Goal: Task Accomplishment & Management: Manage account settings

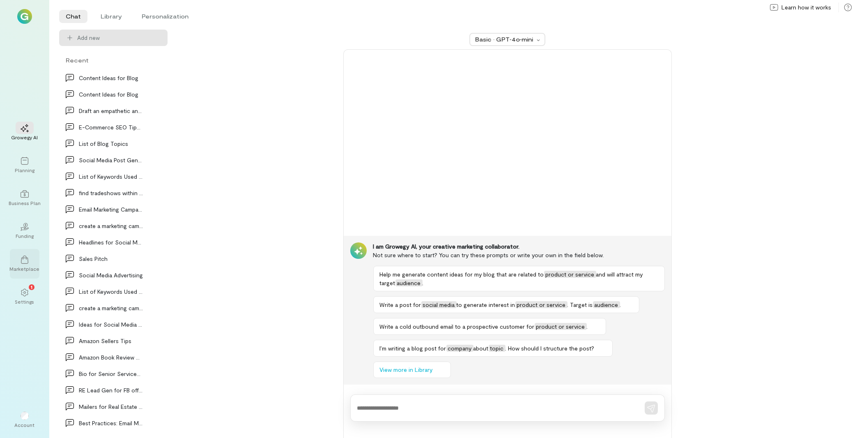
click at [28, 264] on div at bounding box center [25, 259] width 18 height 12
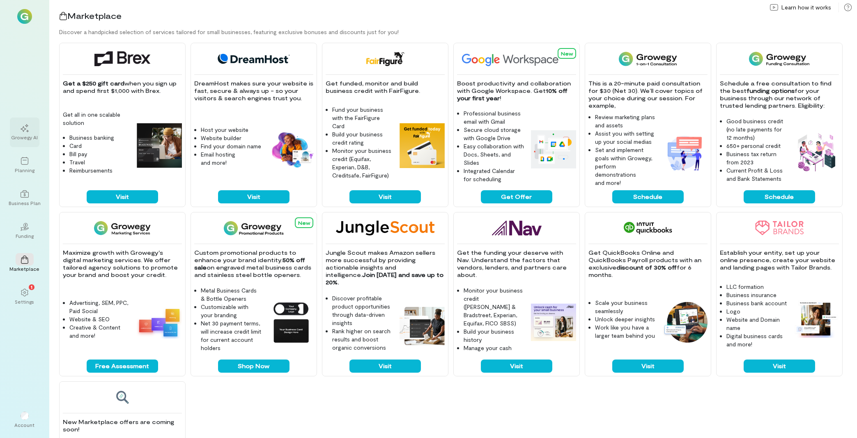
click at [26, 126] on icon at bounding box center [25, 128] width 8 height 8
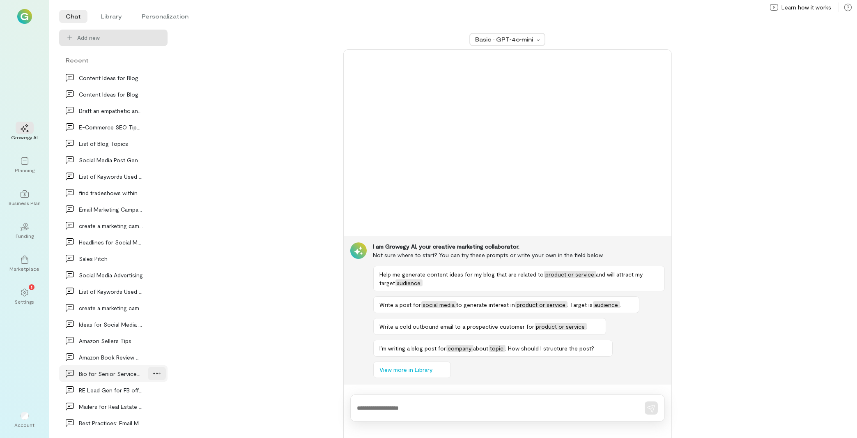
click at [156, 373] on icon at bounding box center [157, 373] width 8 height 8
click at [113, 12] on li "Library" at bounding box center [111, 16] width 34 height 13
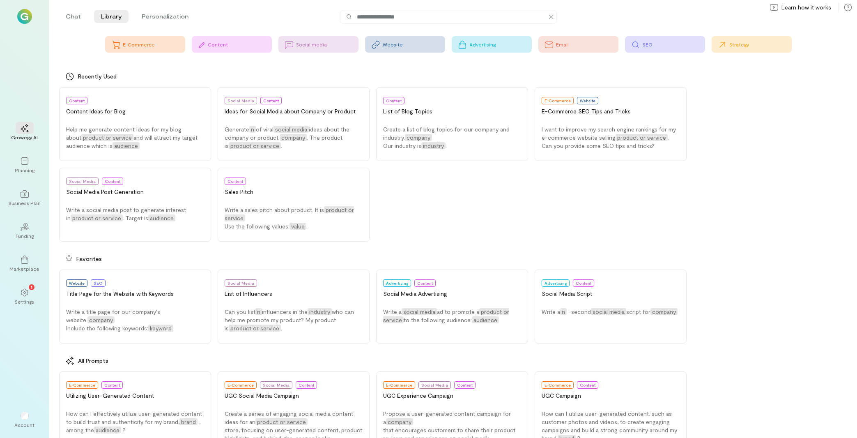
click at [660, 46] on div "SEO" at bounding box center [674, 44] width 62 height 7
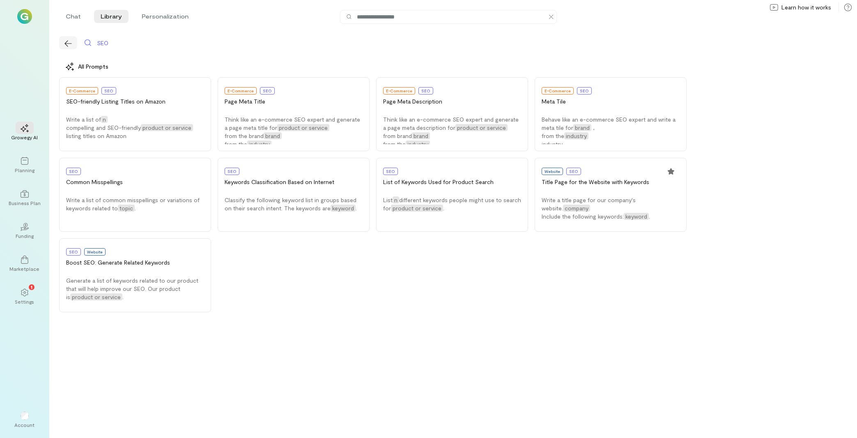
click at [62, 41] on button "button" at bounding box center [68, 42] width 18 height 13
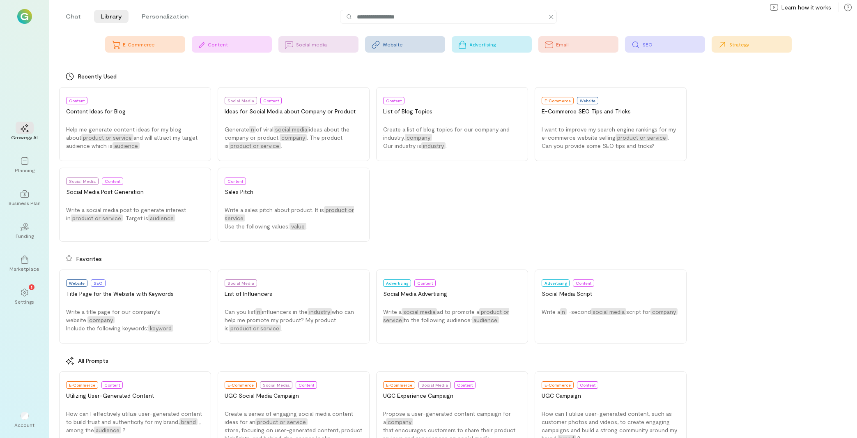
click at [329, 44] on div "Social media" at bounding box center [328, 44] width 62 height 7
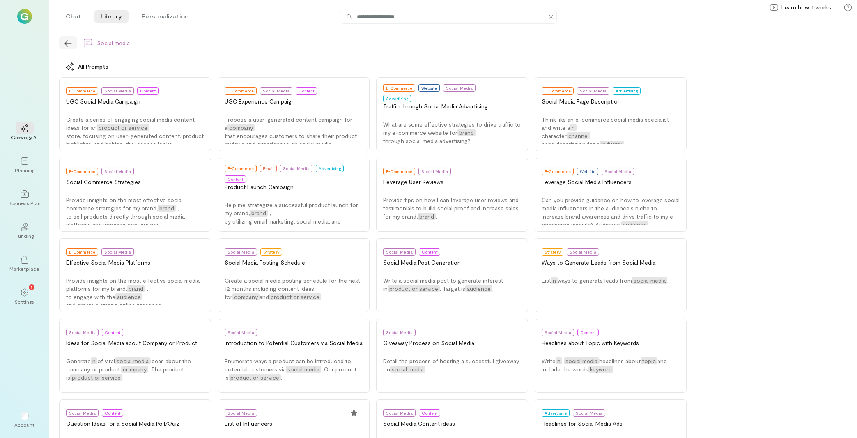
click at [64, 44] on button "button" at bounding box center [68, 42] width 18 height 13
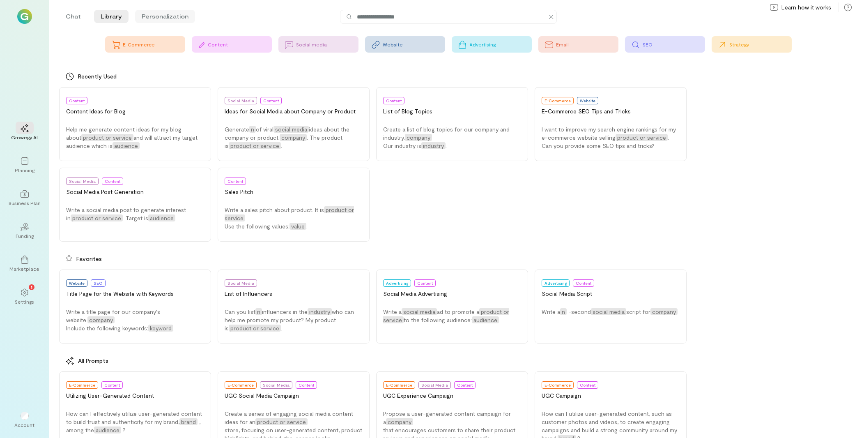
click at [175, 16] on li "Personalization" at bounding box center [165, 16] width 60 height 13
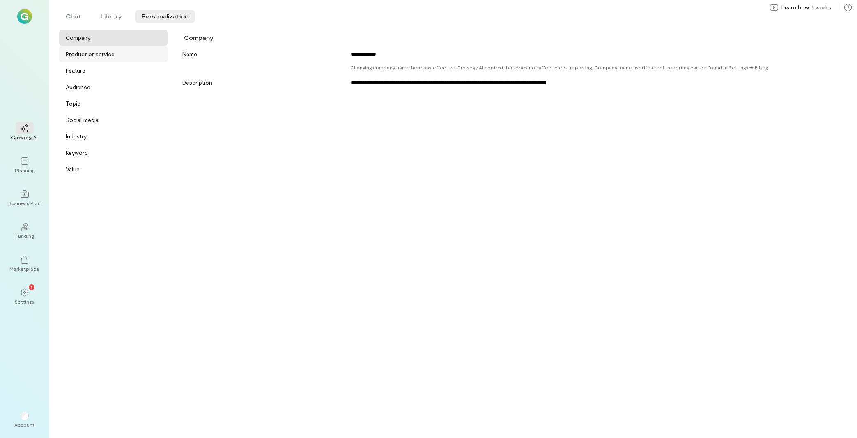
click at [106, 51] on div "Product or service" at bounding box center [90, 54] width 49 height 8
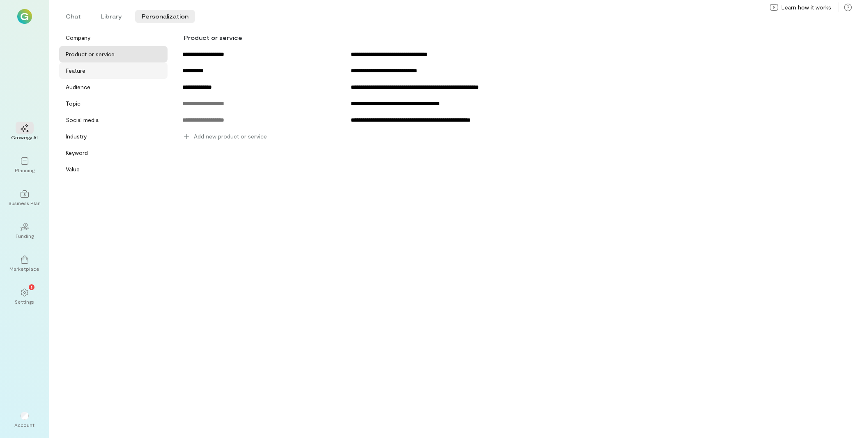
click at [90, 69] on div "Feature" at bounding box center [116, 71] width 100 height 8
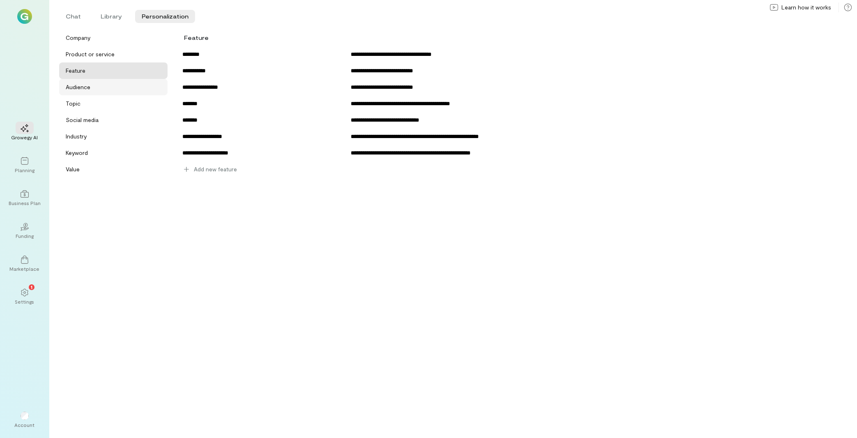
click at [101, 83] on div "Audience" at bounding box center [116, 87] width 100 height 8
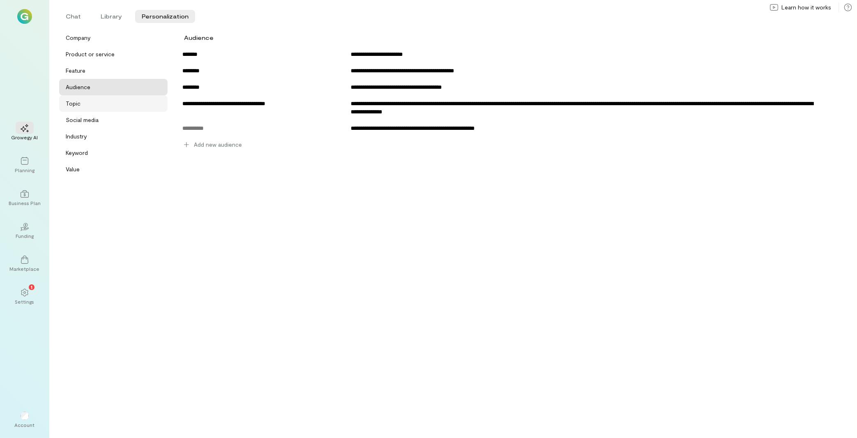
click at [103, 107] on div "Topic" at bounding box center [116, 103] width 100 height 8
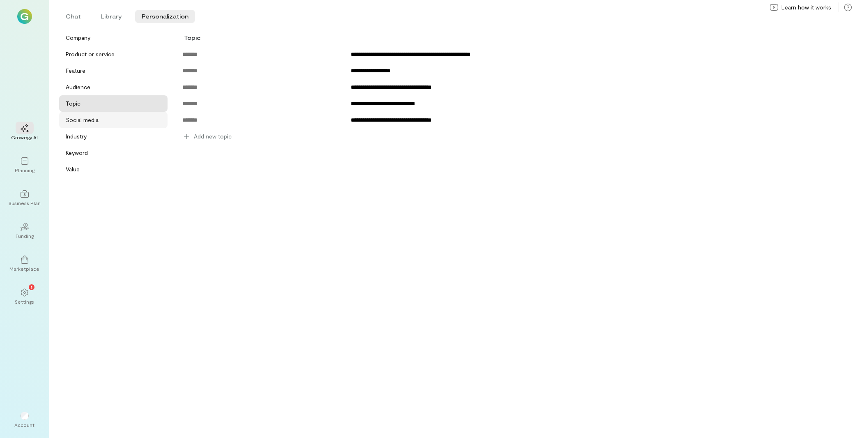
click at [94, 120] on div "Social media" at bounding box center [82, 120] width 33 height 8
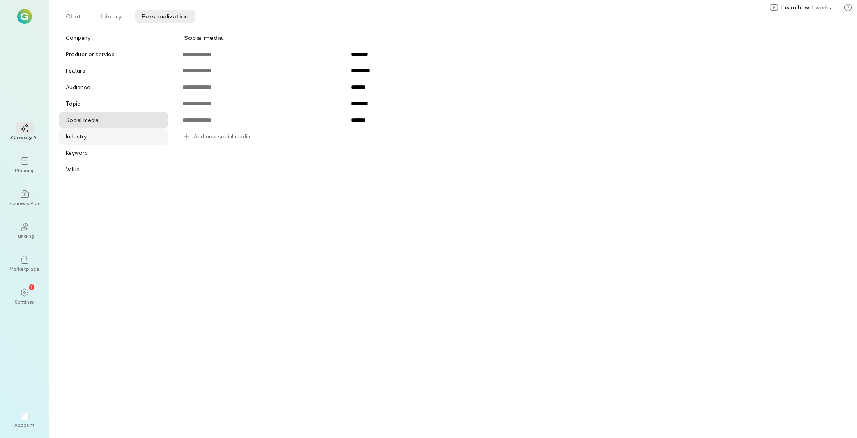
click at [103, 144] on div "Industry" at bounding box center [113, 136] width 108 height 16
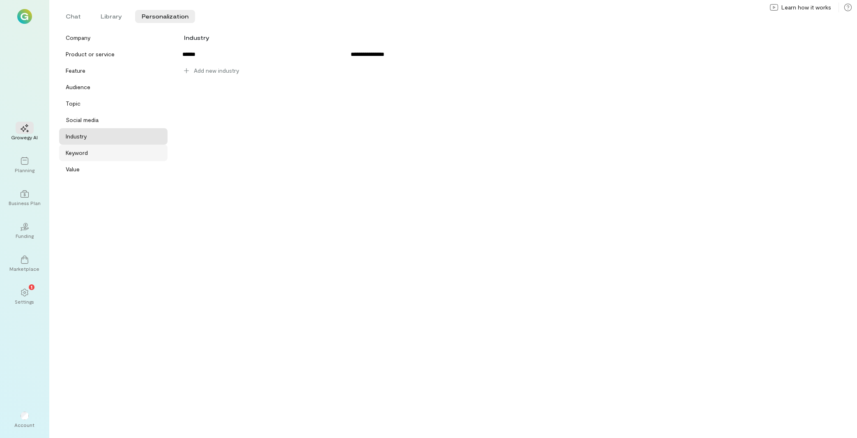
click at [100, 152] on div "Keyword" at bounding box center [116, 153] width 100 height 8
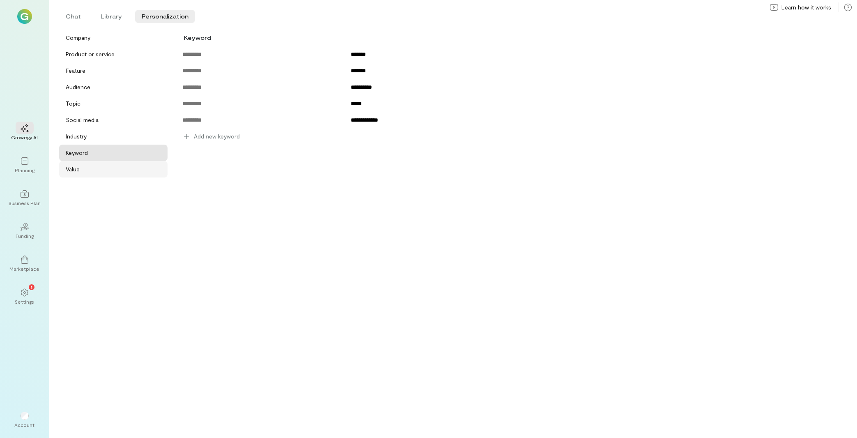
click at [103, 172] on div "Value" at bounding box center [116, 169] width 100 height 8
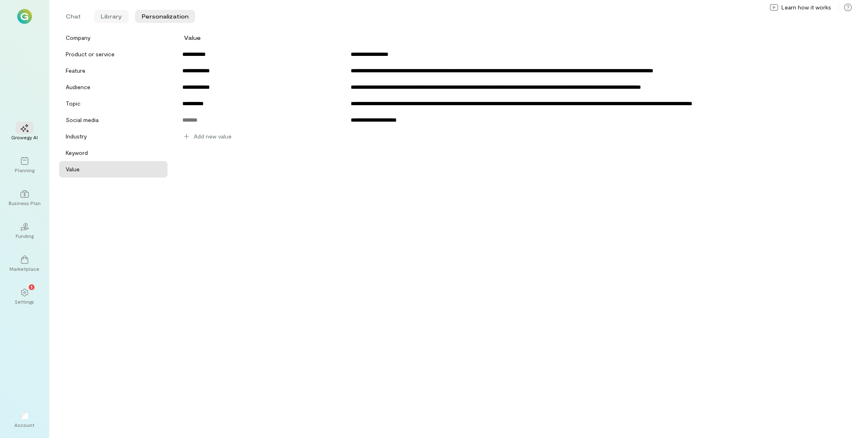
click at [117, 21] on li "Library" at bounding box center [111, 16] width 34 height 13
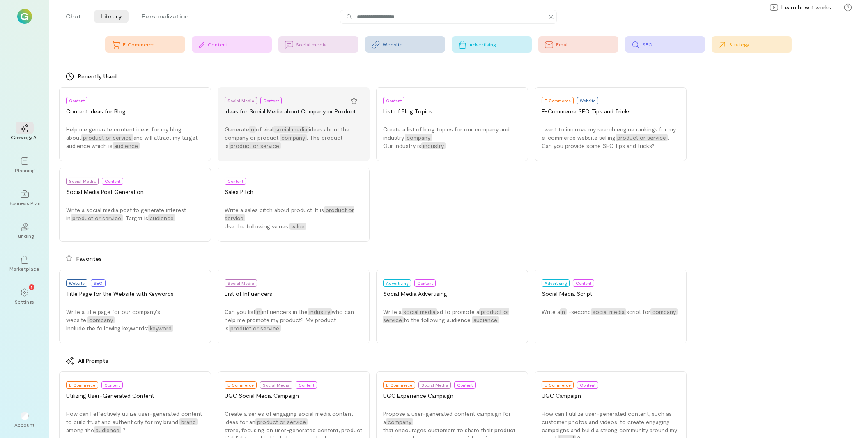
click at [308, 118] on button "Social Media Content Ideas for Social Media about Company or Product Generate n…" at bounding box center [294, 124] width 152 height 74
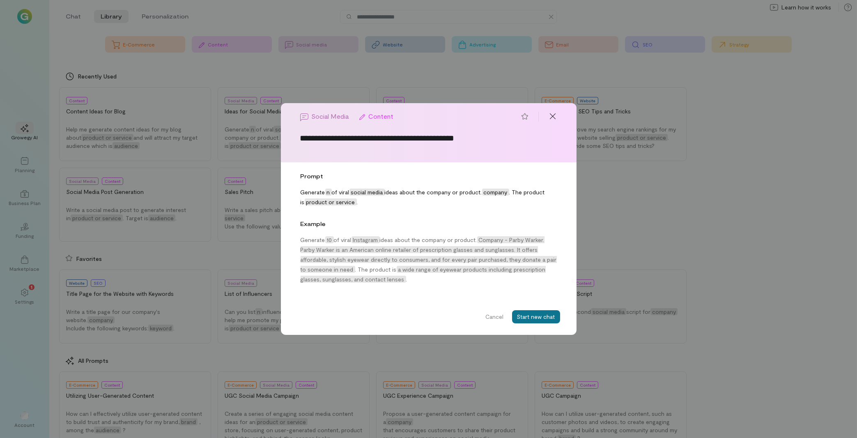
click at [535, 315] on button "Start new chat" at bounding box center [536, 316] width 48 height 13
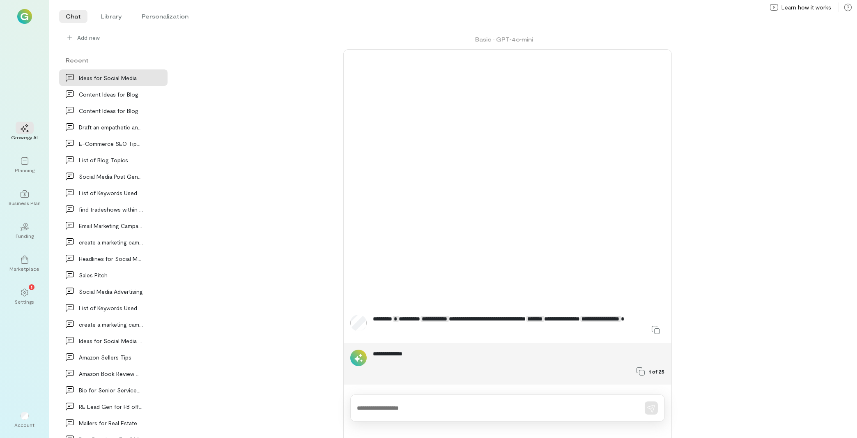
click at [410, 409] on textarea at bounding box center [496, 408] width 278 height 9
type textarea "**"
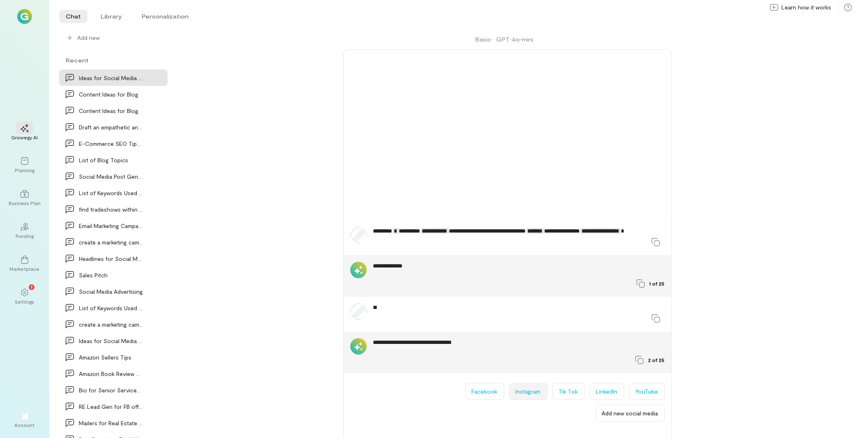
click at [527, 397] on button "Instagram" at bounding box center [528, 391] width 38 height 17
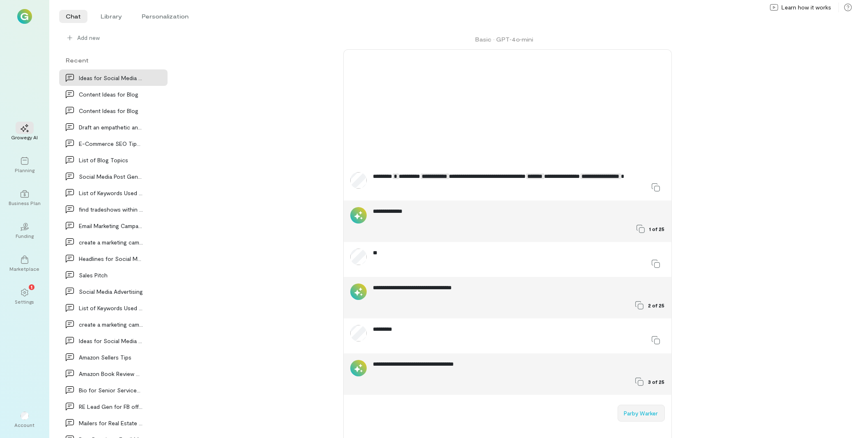
click at [633, 414] on button "Parby Warker" at bounding box center [641, 413] width 47 height 17
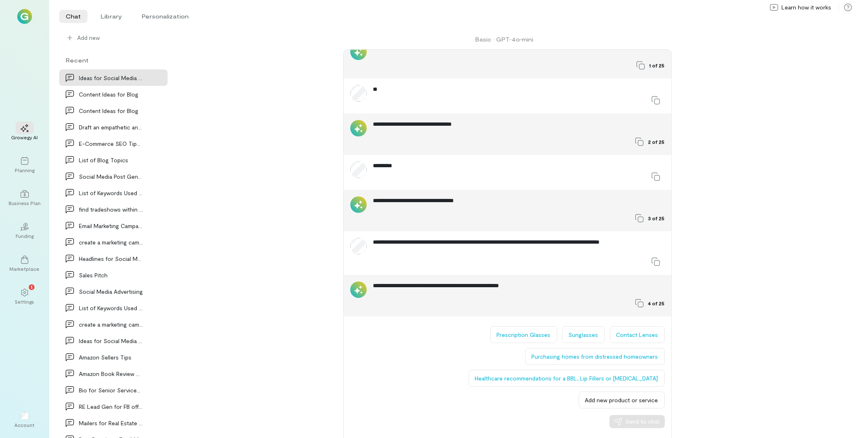
scroll to position [56, 0]
click at [520, 336] on button "Prescription Glasses" at bounding box center [523, 334] width 67 height 17
click at [656, 418] on span "Send to chat" at bounding box center [643, 421] width 34 height 8
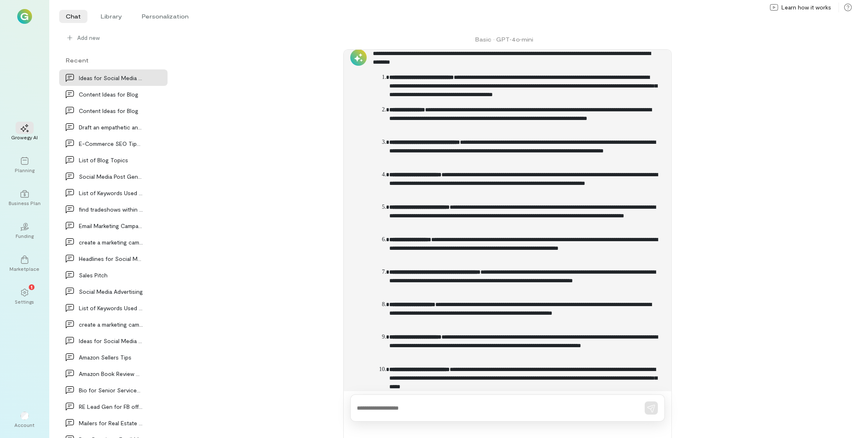
scroll to position [451, 0]
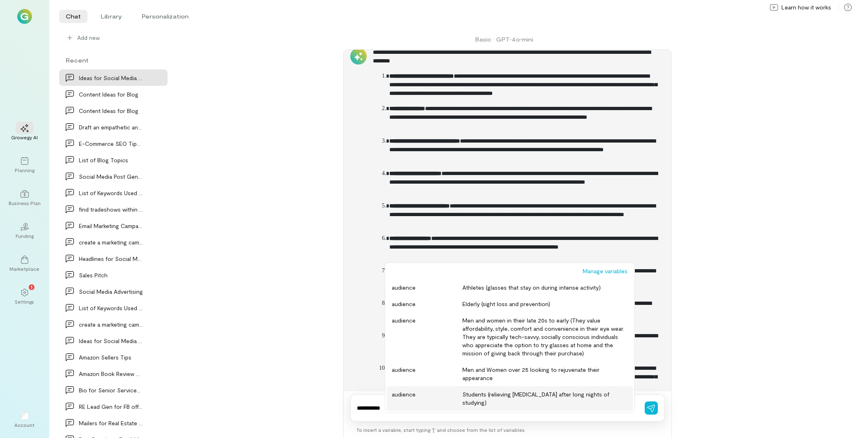
click at [472, 392] on div "Students (relieving [MEDICAL_DATA] after long nights of studying)" at bounding box center [544, 398] width 165 height 16
type textarea "**********"
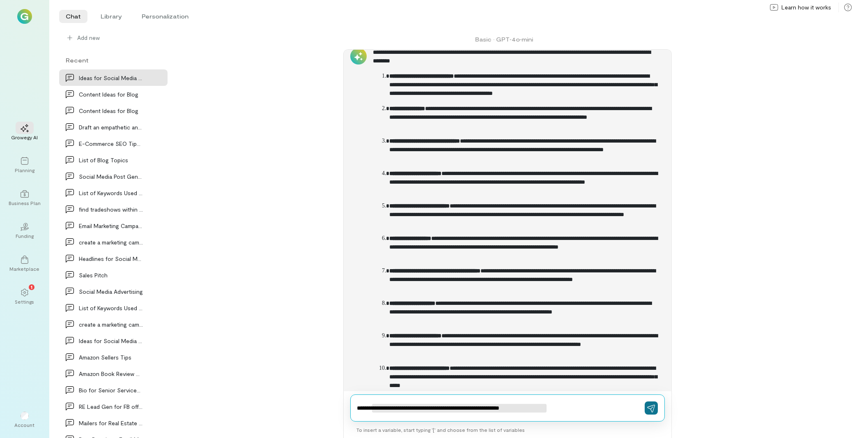
click at [651, 403] on button "button" at bounding box center [651, 407] width 13 height 13
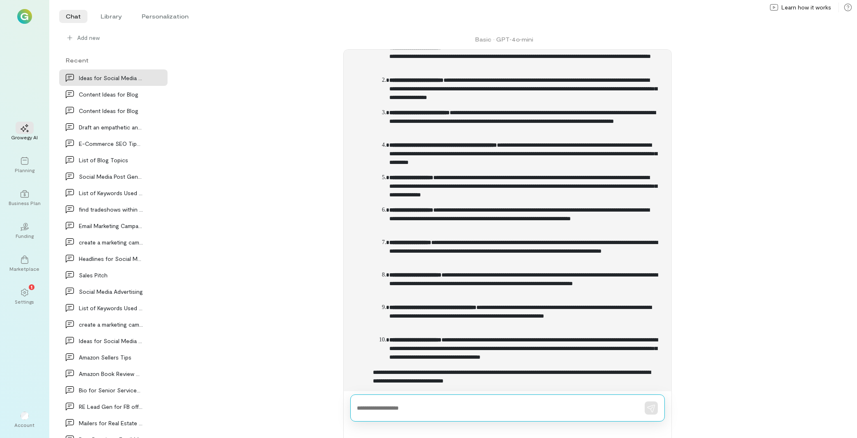
scroll to position [948, 0]
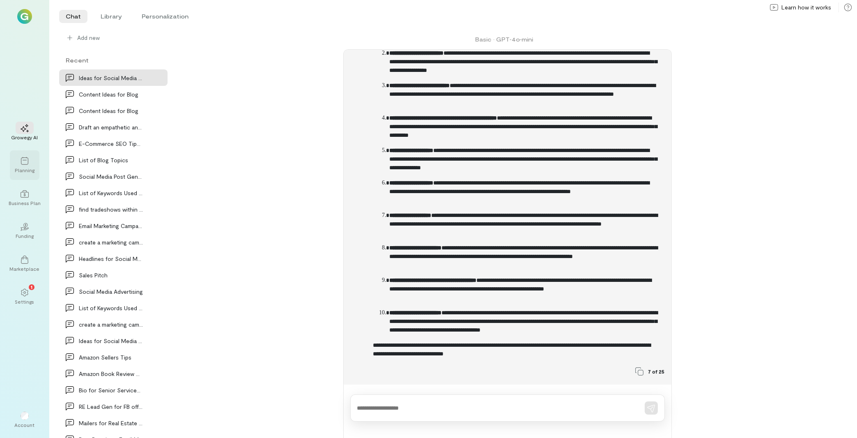
click at [26, 162] on icon at bounding box center [25, 161] width 8 height 8
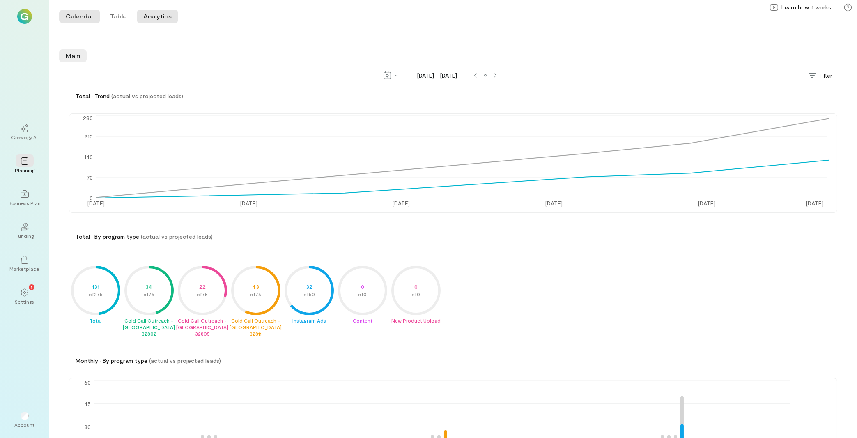
click at [75, 19] on button "Calendar" at bounding box center [79, 16] width 41 height 13
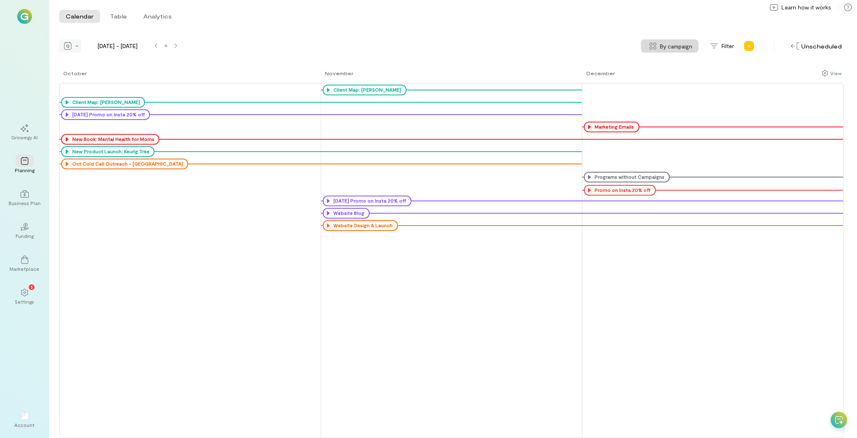
click at [74, 45] on div at bounding box center [70, 45] width 22 height 13
click at [92, 79] on div "Month" at bounding box center [92, 75] width 58 height 13
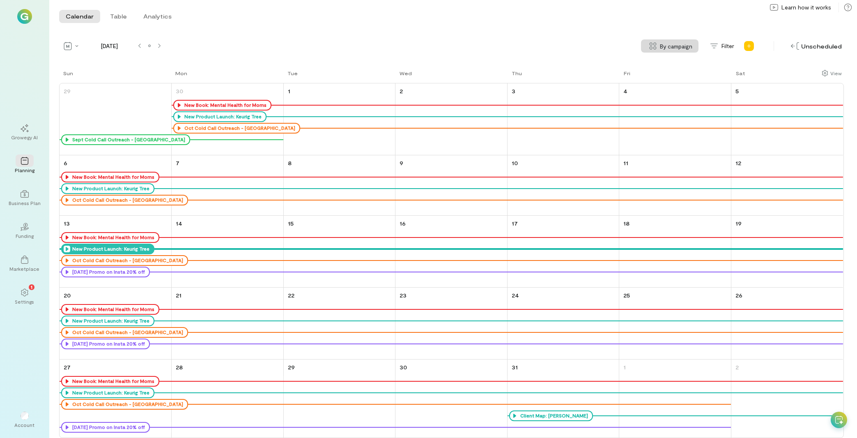
click at [66, 249] on icon at bounding box center [67, 249] width 7 height 7
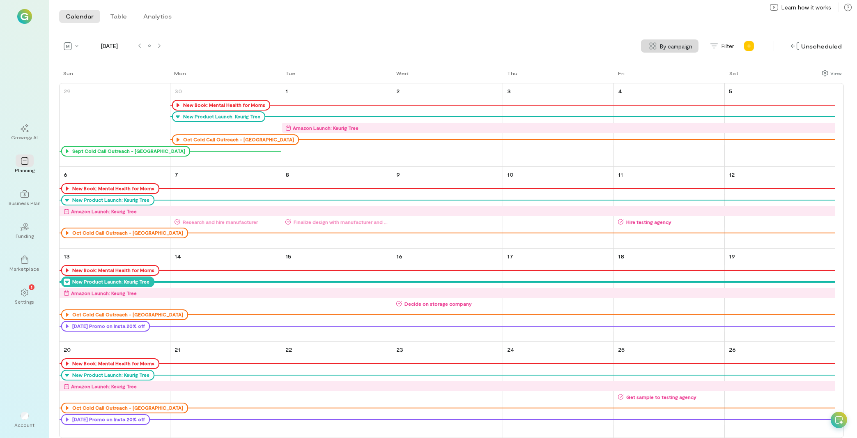
click at [639, 221] on span "Hire testing agency" at bounding box center [674, 221] width 100 height 7
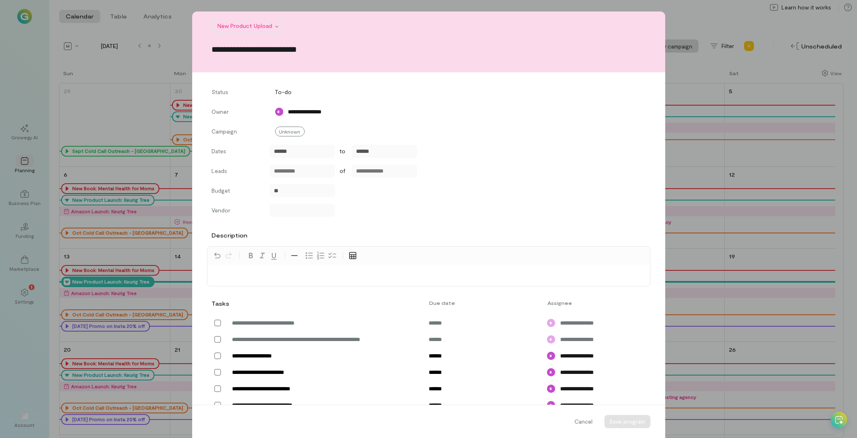
scroll to position [136, 0]
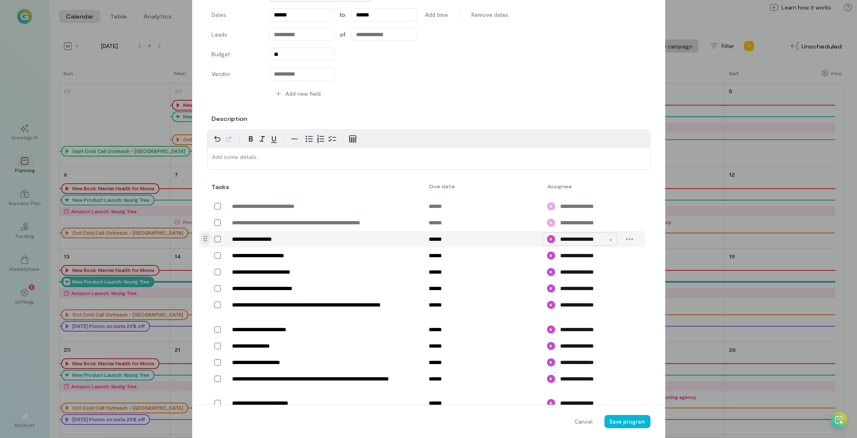
click at [608, 239] on div at bounding box center [611, 239] width 9 height 8
click at [580, 425] on span "Cancel" at bounding box center [584, 421] width 18 height 8
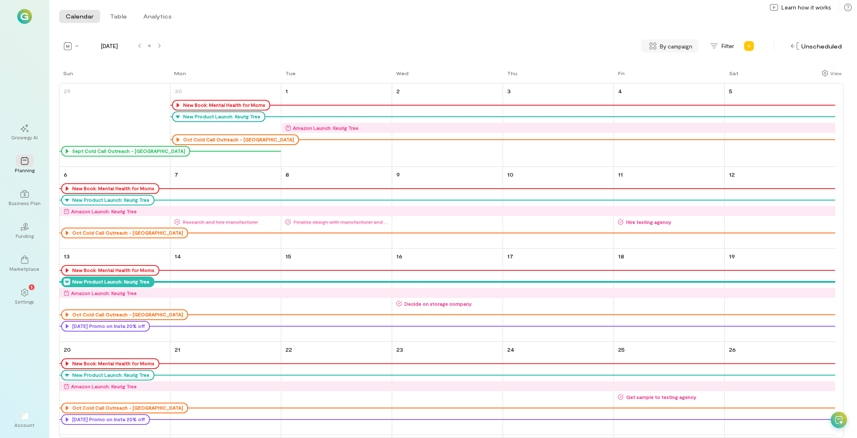
click at [673, 46] on span "By campaign" at bounding box center [676, 46] width 32 height 9
click at [671, 84] on span "No grouping" at bounding box center [674, 82] width 48 height 8
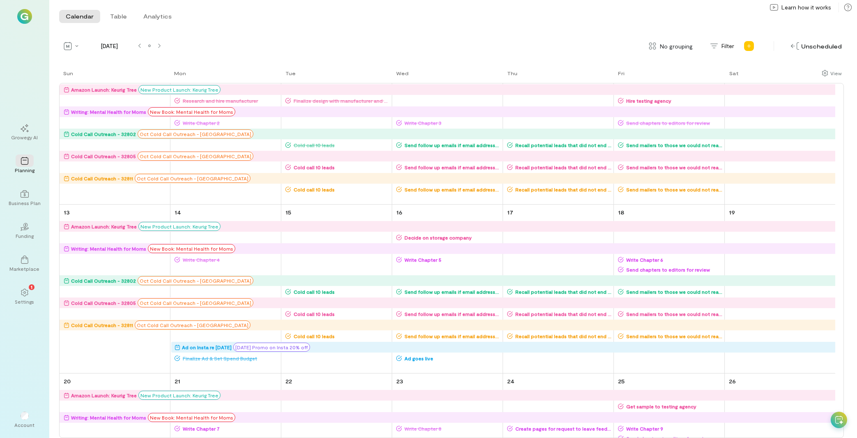
scroll to position [220, 0]
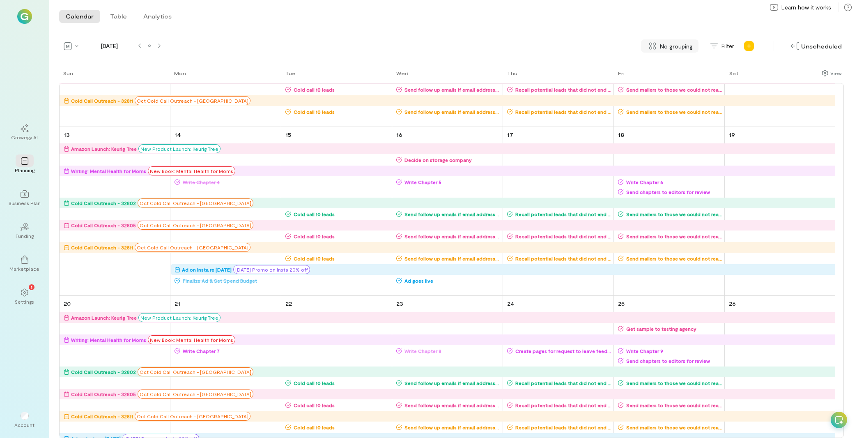
click at [676, 48] on span "No grouping" at bounding box center [676, 46] width 33 height 9
click at [671, 56] on div "By campaign" at bounding box center [674, 63] width 58 height 16
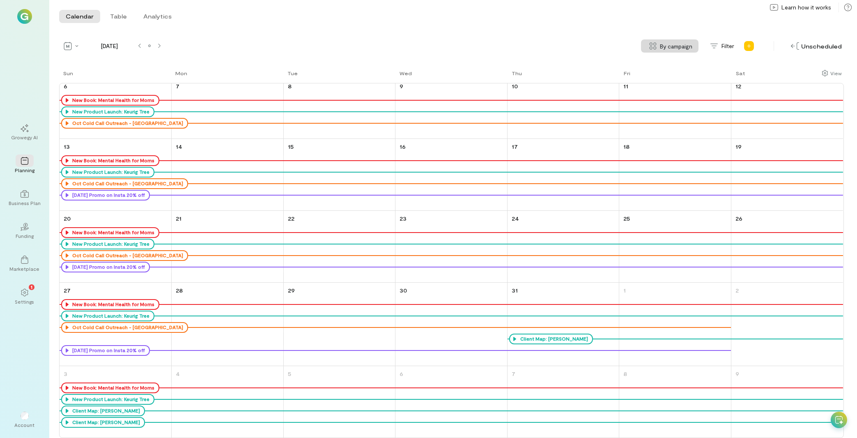
scroll to position [0, 0]
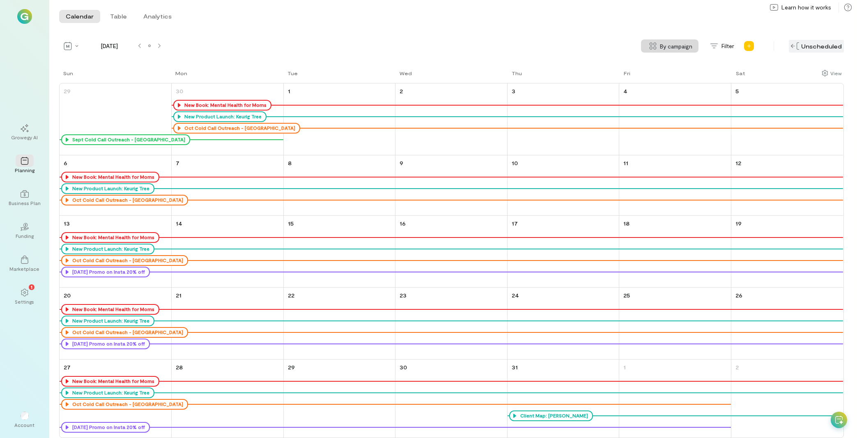
click at [799, 44] on img at bounding box center [795, 45] width 8 height 7
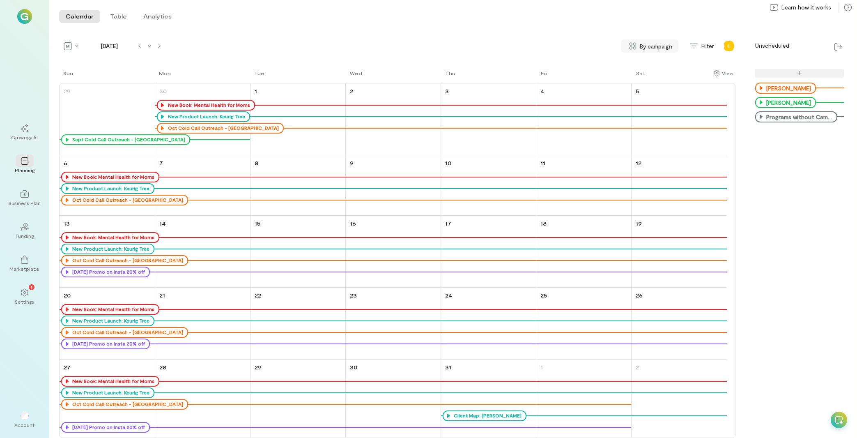
click at [647, 48] on span "By campaign" at bounding box center [656, 46] width 32 height 9
click at [648, 84] on span "No grouping" at bounding box center [654, 82] width 48 height 8
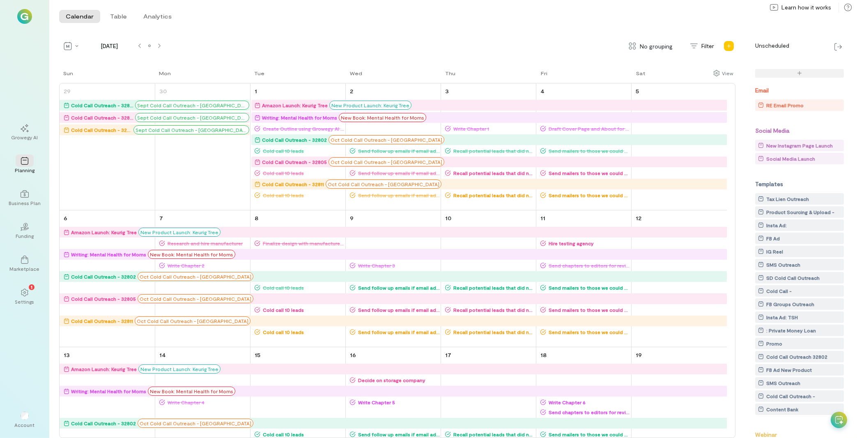
click at [808, 274] on div "SD Cold Call Outreach" at bounding box center [801, 278] width 86 height 10
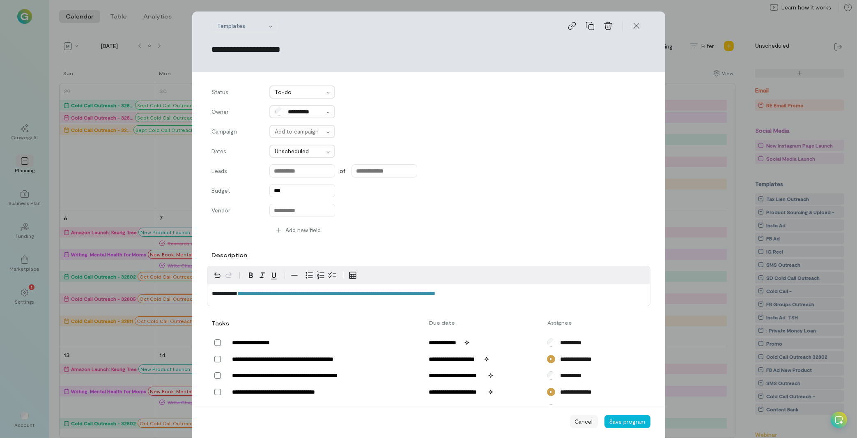
click at [575, 427] on div "Cancel" at bounding box center [584, 421] width 28 height 13
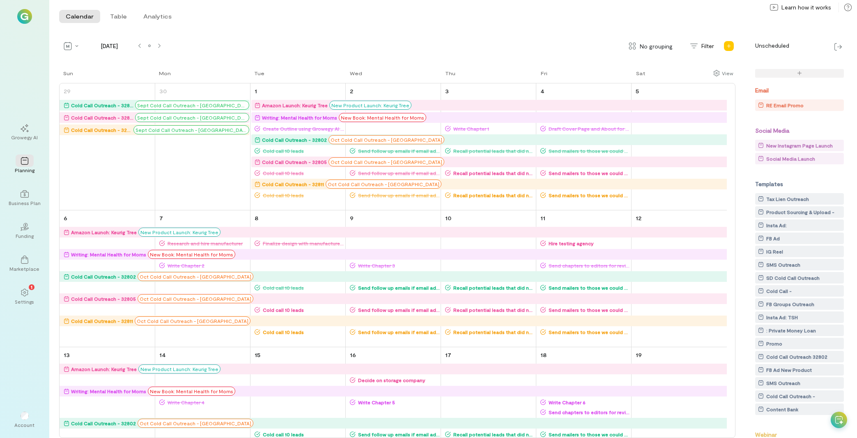
click at [842, 418] on icon at bounding box center [839, 420] width 8 height 8
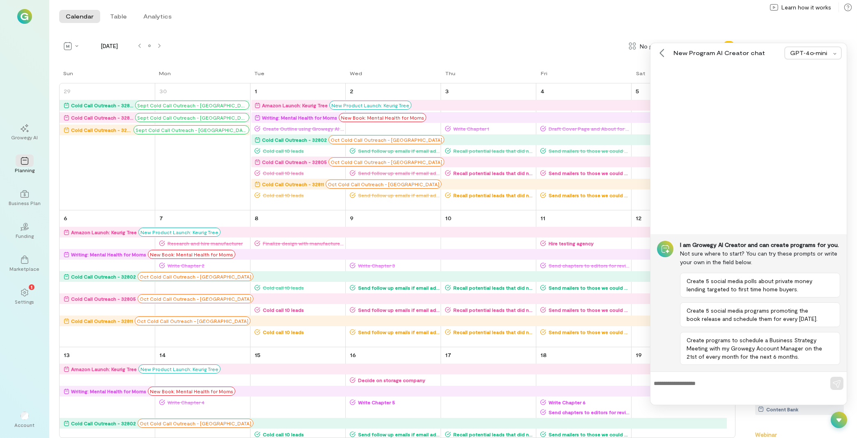
click at [745, 382] on textarea at bounding box center [737, 383] width 167 height 9
click at [844, 420] on div at bounding box center [839, 419] width 16 height 16
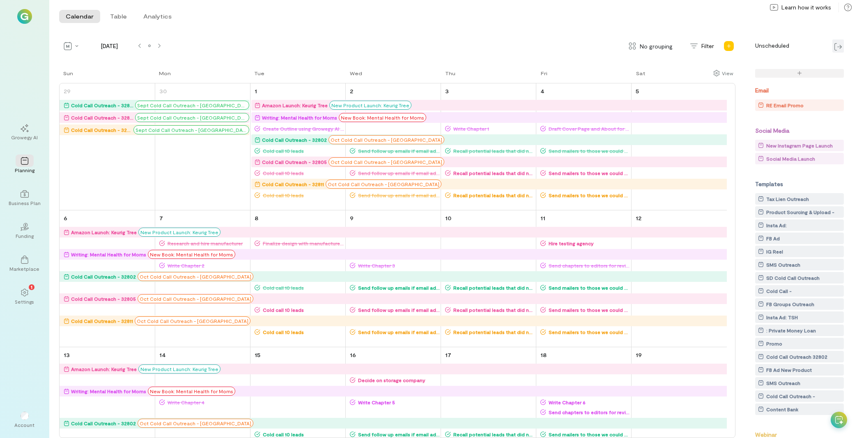
click at [841, 46] on img at bounding box center [837, 46] width 7 height 7
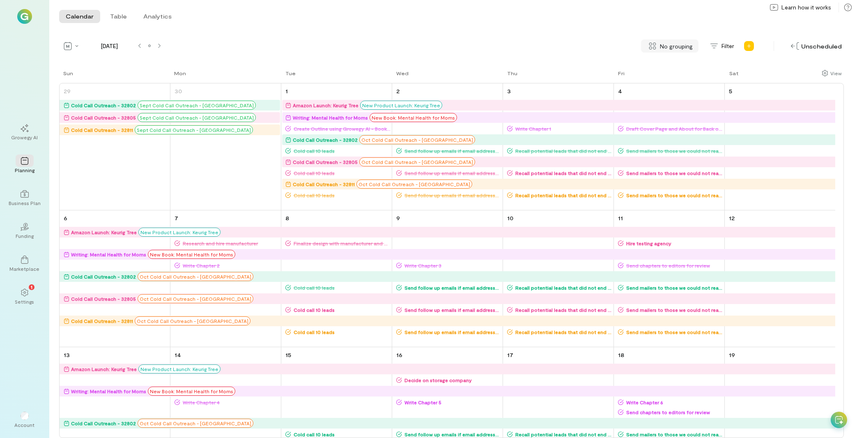
click at [665, 45] on span "No grouping" at bounding box center [676, 46] width 33 height 9
click at [664, 61] on span "By campaign" at bounding box center [674, 64] width 48 height 8
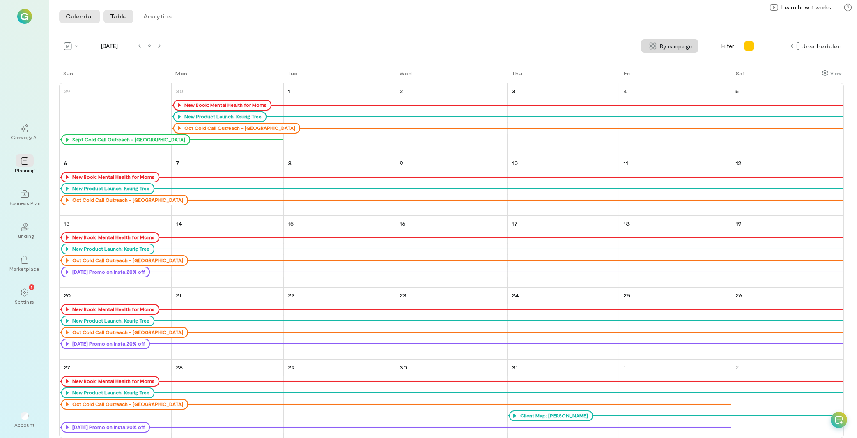
click at [118, 18] on button "Table" at bounding box center [118, 16] width 30 height 13
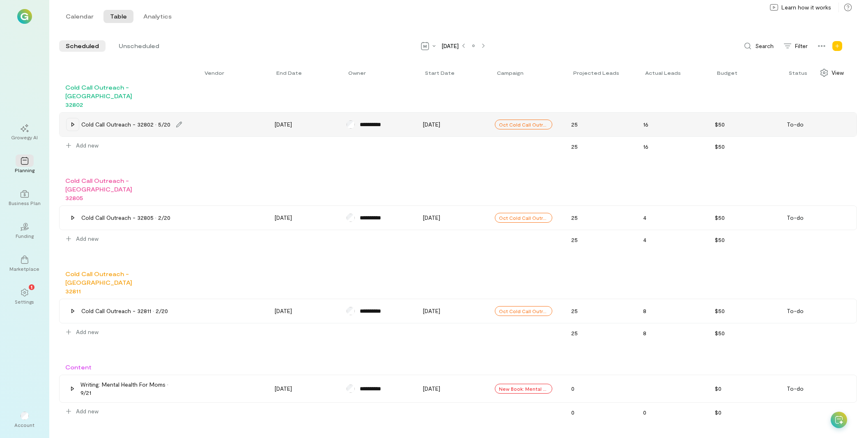
click at [72, 121] on icon at bounding box center [72, 124] width 7 height 7
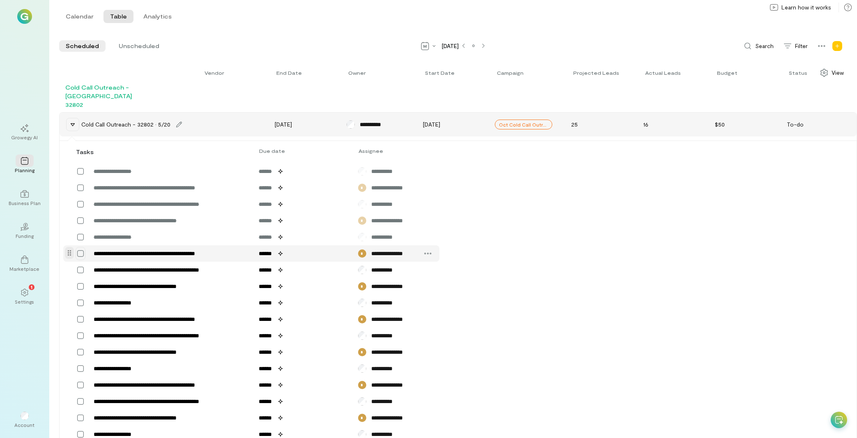
click at [78, 250] on icon at bounding box center [80, 253] width 7 height 7
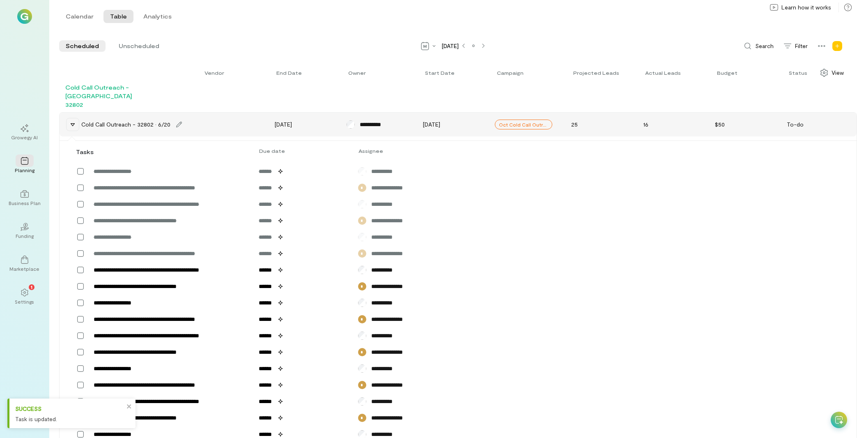
click at [0, 0] on icon at bounding box center [0, 0] width 0 height 0
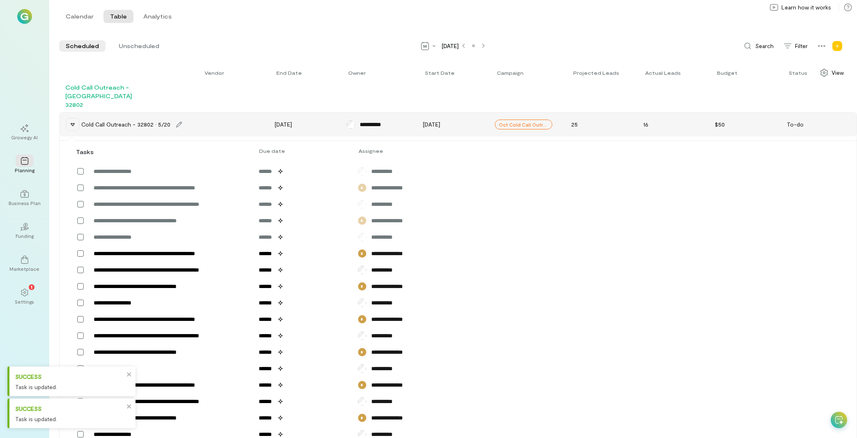
click at [73, 121] on icon at bounding box center [72, 124] width 7 height 7
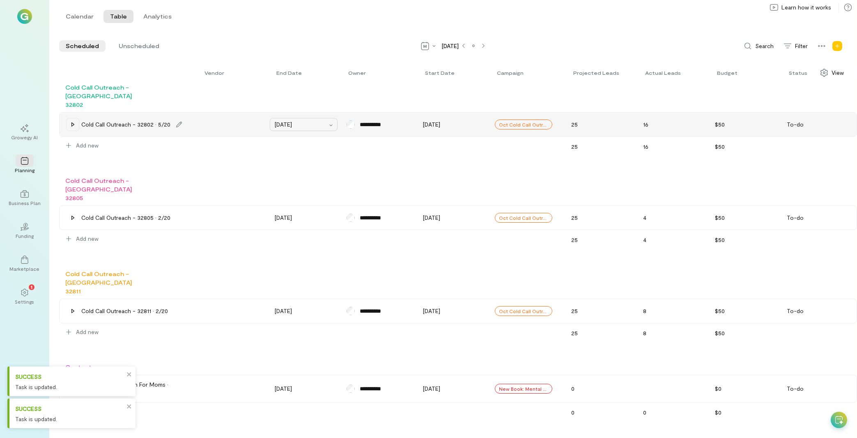
click at [270, 118] on div "[DATE]" at bounding box center [304, 124] width 68 height 13
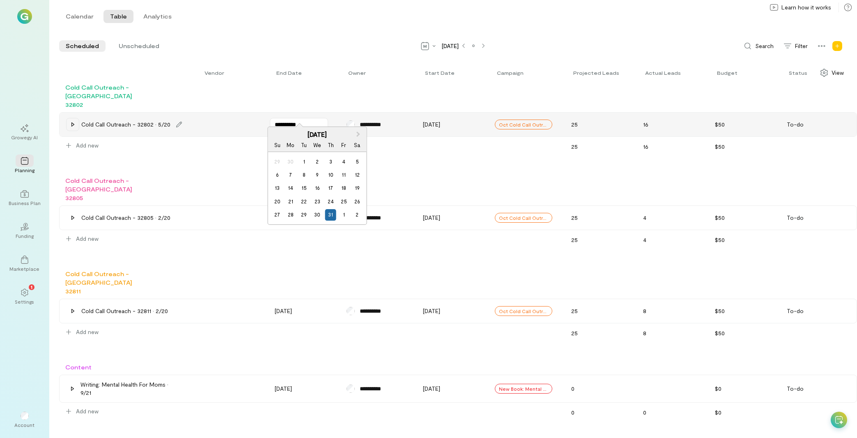
click at [257, 87] on div "Cold Call Outreach - [GEOGRAPHIC_DATA] 32802" at bounding box center [458, 96] width 798 height 26
click at [142, 48] on span "Unscheduled" at bounding box center [139, 46] width 41 height 8
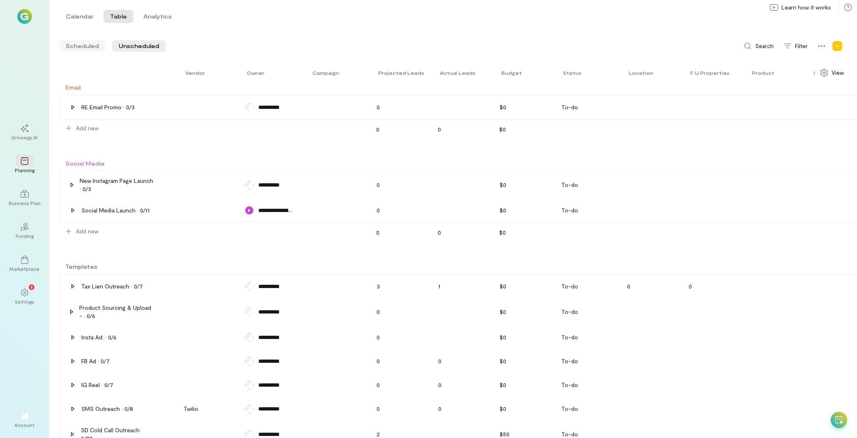
click at [83, 48] on span "Scheduled" at bounding box center [82, 46] width 33 height 8
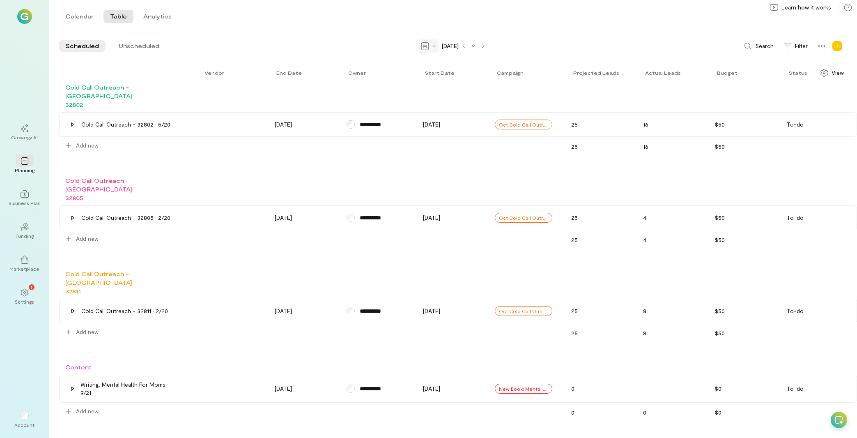
click at [420, 46] on div at bounding box center [427, 45] width 22 height 13
click at [437, 62] on span "Quarter" at bounding box center [455, 62] width 37 height 8
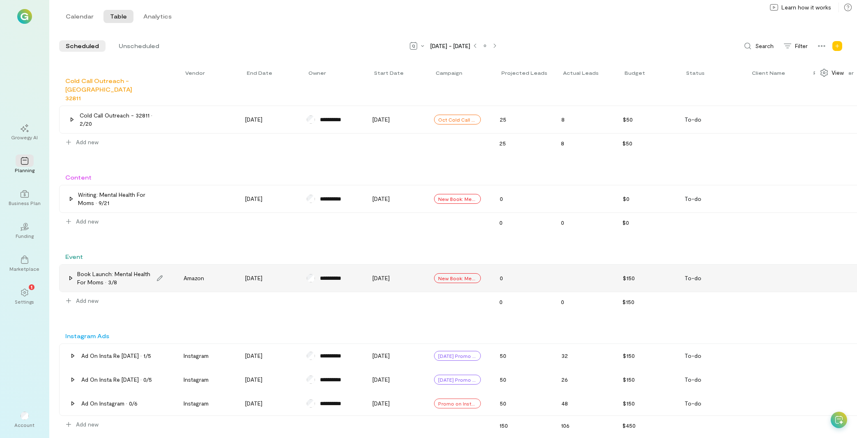
scroll to position [176, 0]
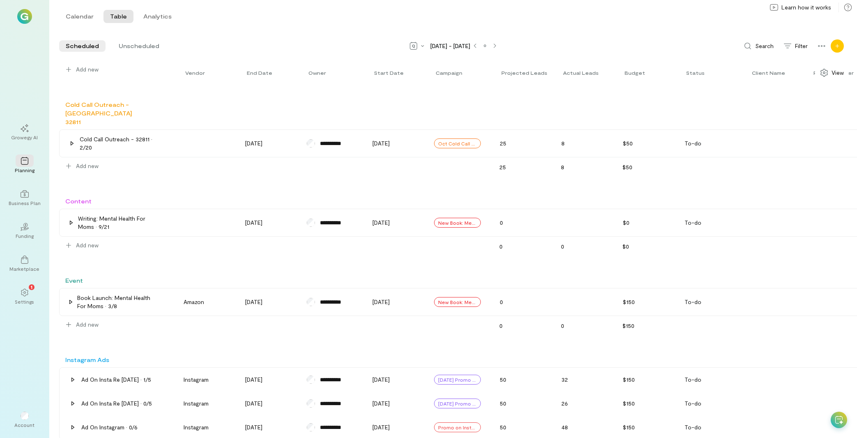
click at [841, 47] on div "Add new" at bounding box center [837, 45] width 13 height 13
click at [621, 25] on div "Calendar Table Analytics Calendar Table Analytics" at bounding box center [453, 16] width 808 height 33
click at [819, 50] on icon at bounding box center [822, 46] width 8 height 8
click at [715, 25] on div "Calendar Table Analytics Calendar Table Analytics" at bounding box center [453, 16] width 808 height 33
click at [84, 21] on button "Calendar" at bounding box center [79, 16] width 41 height 13
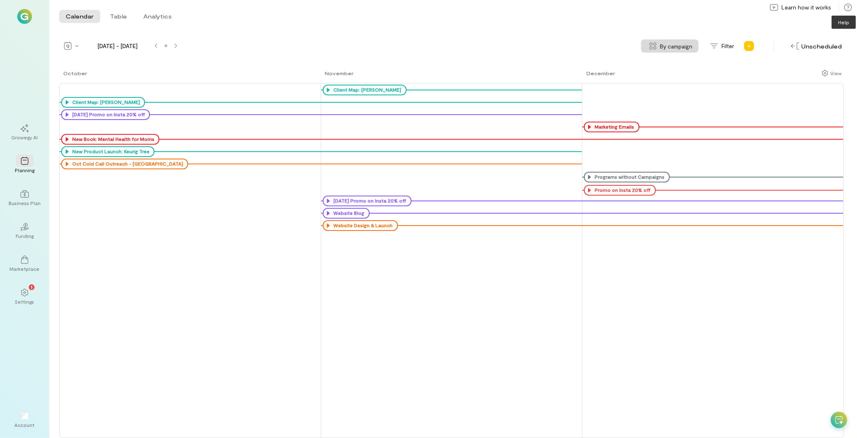
click at [846, 8] on icon at bounding box center [848, 7] width 8 height 8
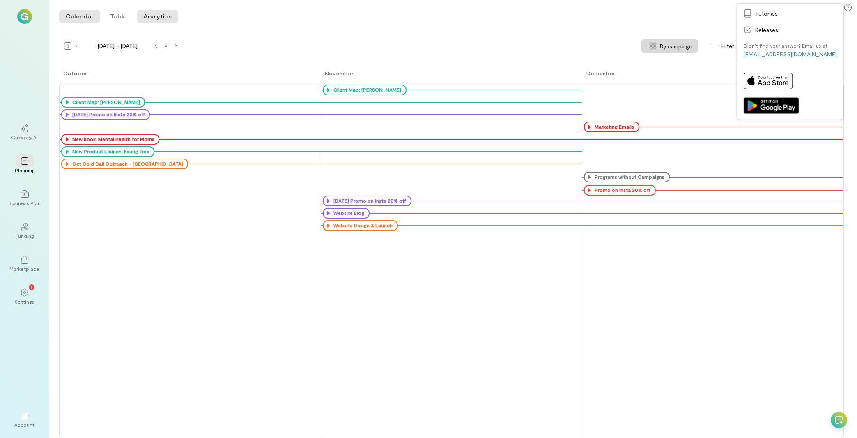
click at [157, 17] on button "Analytics" at bounding box center [157, 16] width 41 height 13
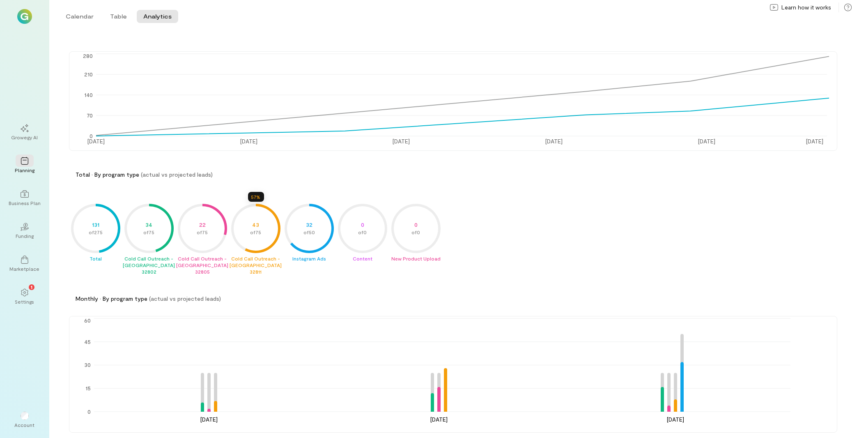
scroll to position [63, 0]
click at [20, 191] on div at bounding box center [25, 193] width 18 height 12
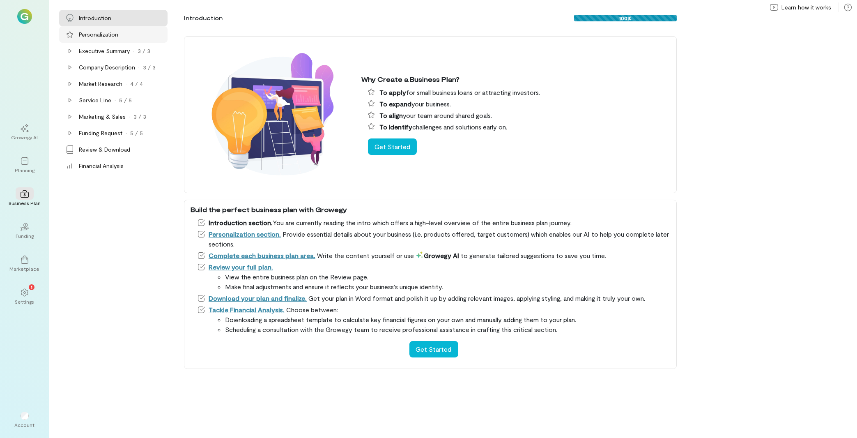
click at [98, 30] on div "Personalization" at bounding box center [113, 34] width 108 height 16
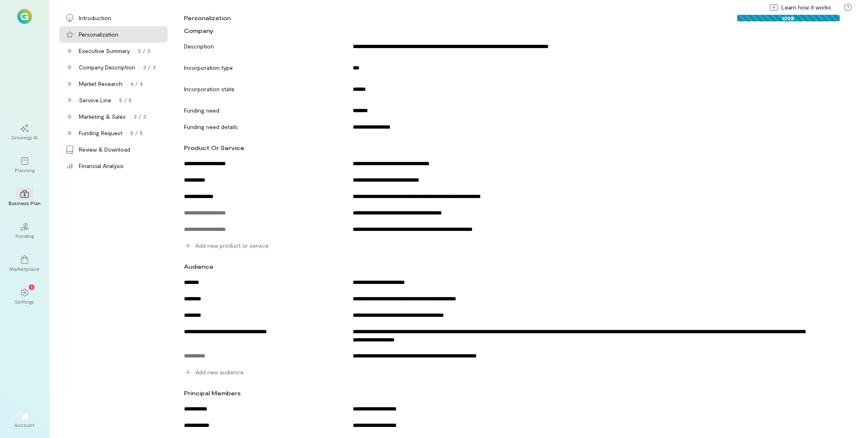
scroll to position [57, 0]
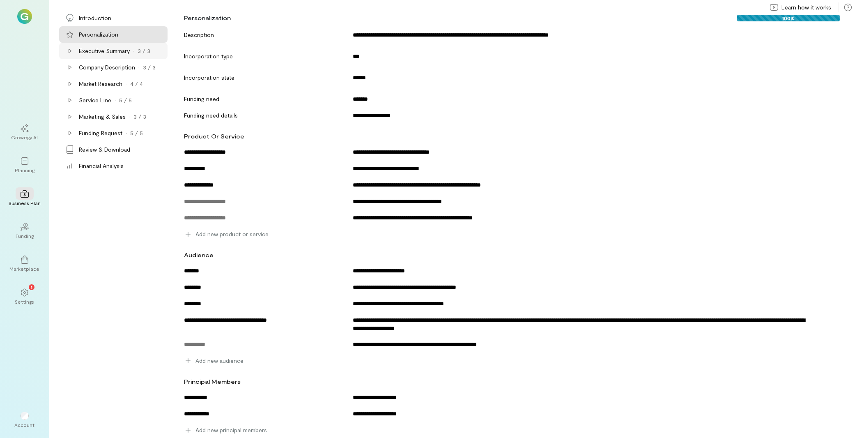
click at [67, 53] on icon at bounding box center [70, 51] width 7 height 7
click at [100, 67] on div "Product" at bounding box center [95, 67] width 21 height 8
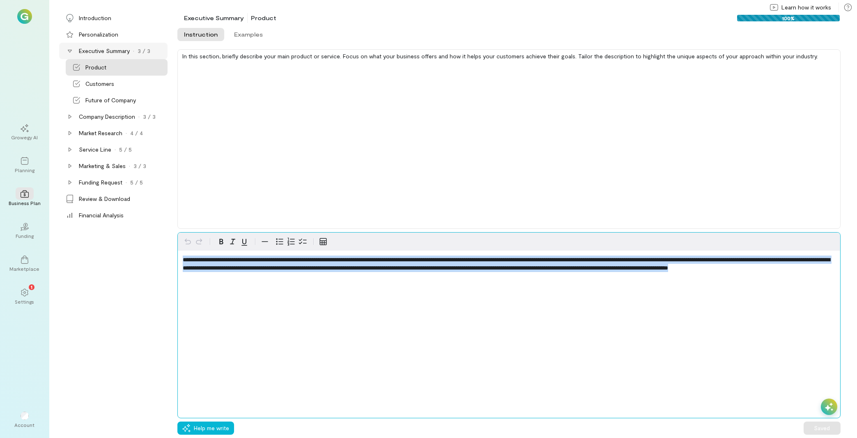
drag, startPoint x: 323, startPoint y: 282, endPoint x: 141, endPoint y: 251, distance: 184.6
click at [177, 252] on div "**********" at bounding box center [508, 325] width 663 height 186
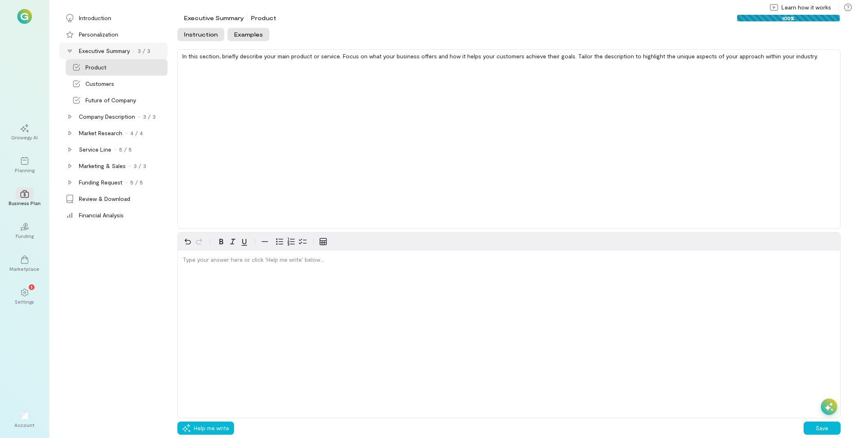
click at [248, 38] on button "Examples" at bounding box center [249, 34] width 42 height 13
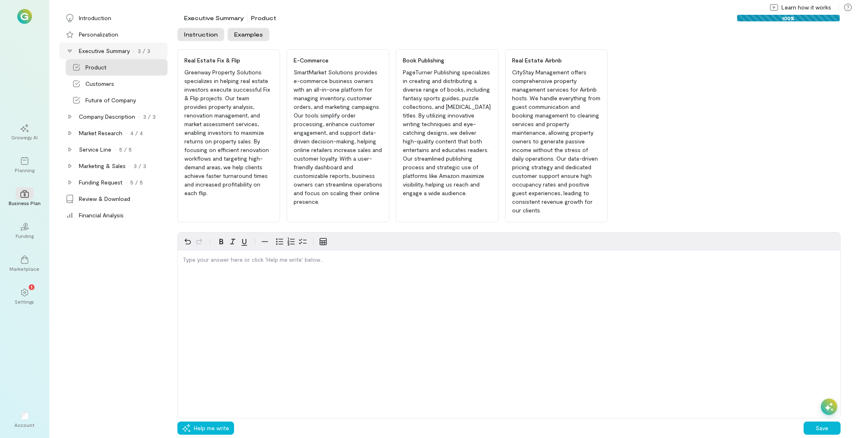
click at [209, 39] on button "Instruction" at bounding box center [200, 34] width 47 height 13
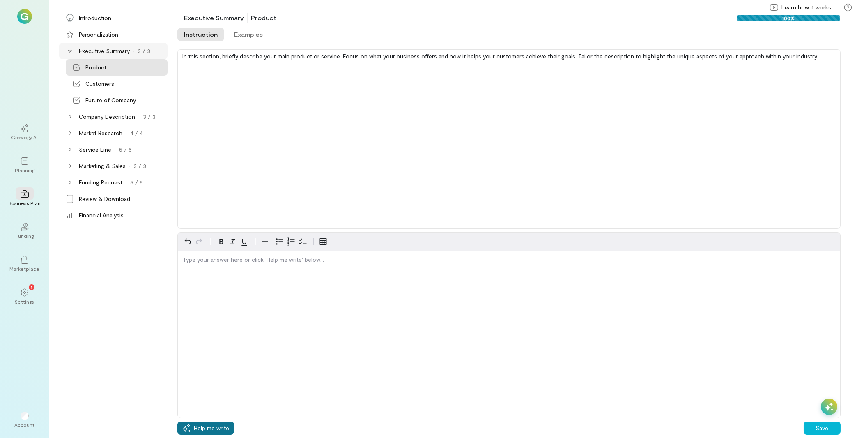
click at [202, 428] on span "Help me write" at bounding box center [211, 428] width 35 height 8
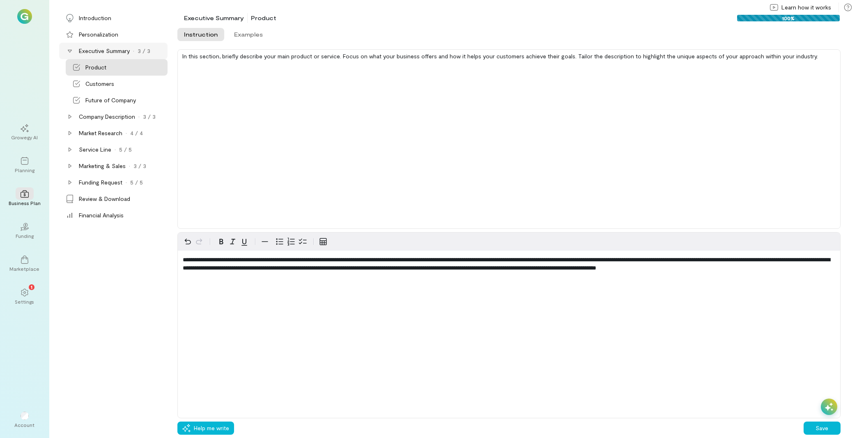
click at [832, 408] on icon at bounding box center [829, 406] width 8 height 8
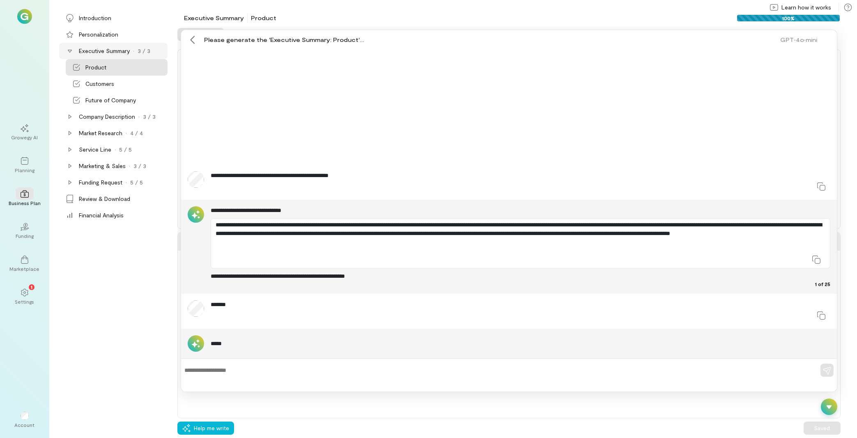
click at [830, 408] on icon at bounding box center [829, 407] width 5 height 4
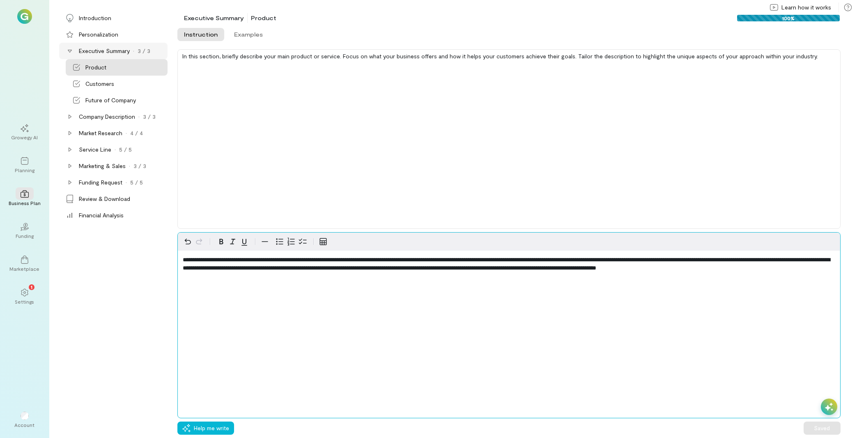
click at [469, 272] on p "**********" at bounding box center [509, 263] width 653 height 16
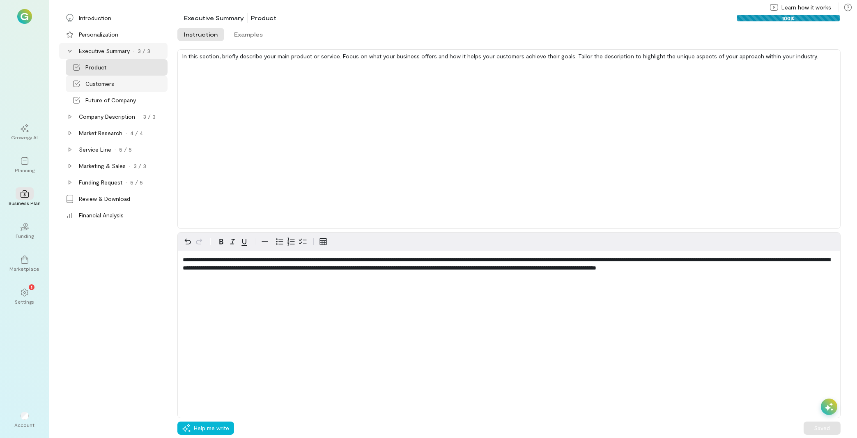
click at [102, 86] on div "Customers" at bounding box center [99, 84] width 29 height 8
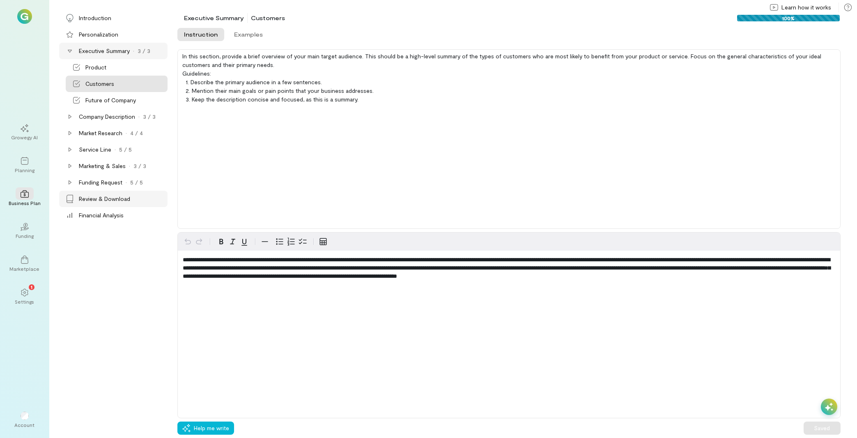
click at [114, 196] on div "Review & Download" at bounding box center [104, 199] width 51 height 8
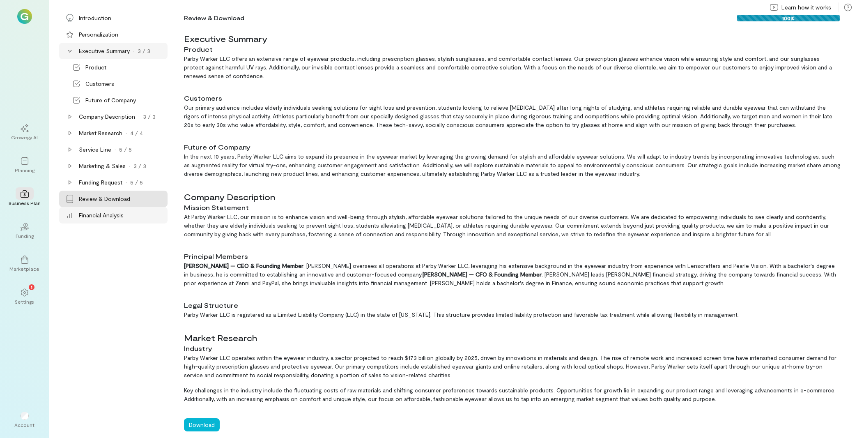
click at [120, 216] on div "Financial Analysis" at bounding box center [101, 215] width 45 height 8
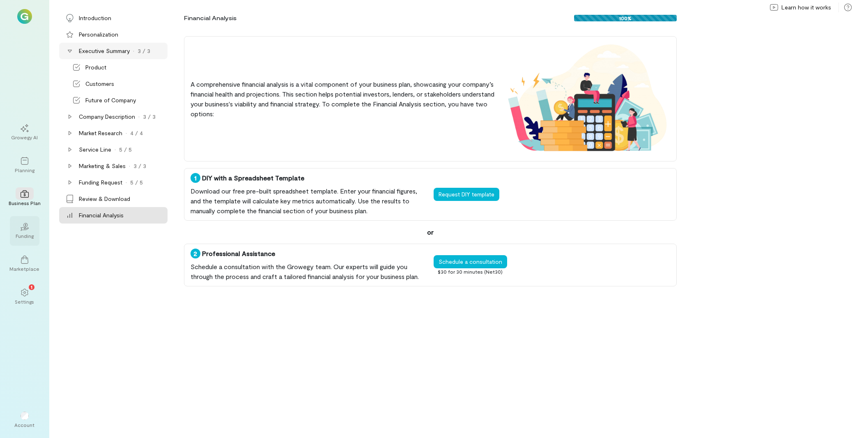
click at [24, 237] on div "Funding" at bounding box center [25, 235] width 18 height 7
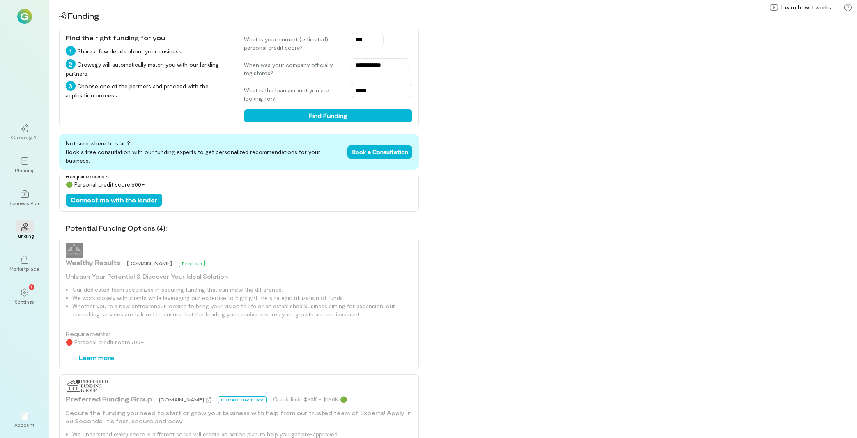
scroll to position [396, 0]
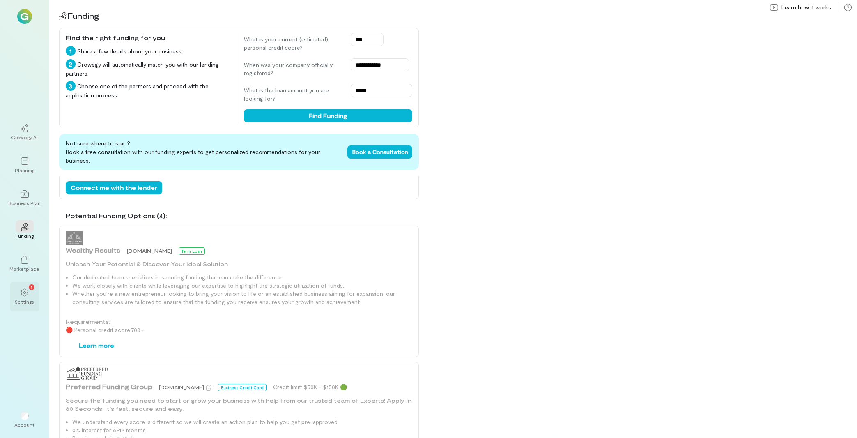
click at [32, 296] on div "1" at bounding box center [25, 292] width 18 height 12
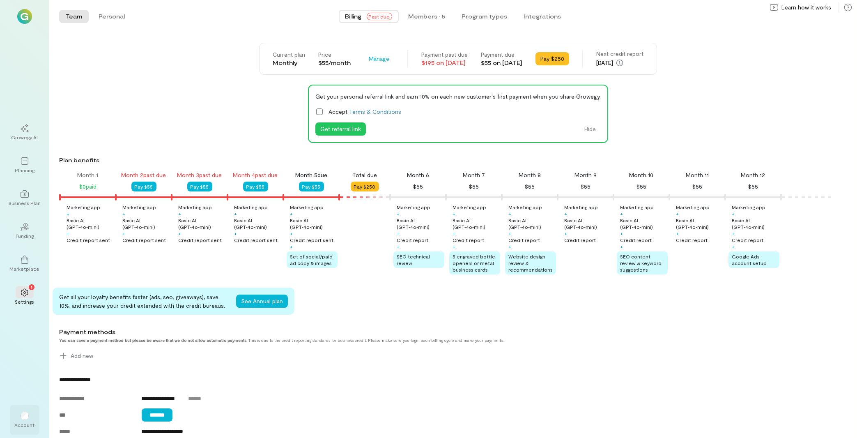
click at [29, 424] on div "Account" at bounding box center [25, 424] width 20 height 7
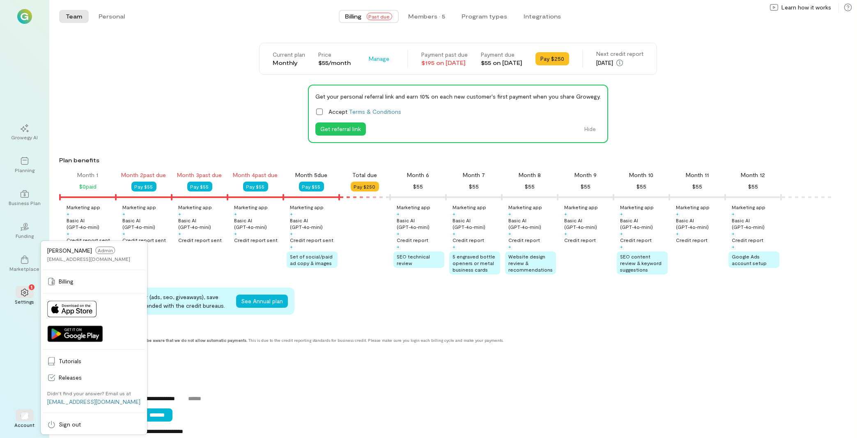
click at [279, 103] on div "Get your personal referral link and earn 10% on each new customer's first payme…" at bounding box center [458, 114] width 798 height 58
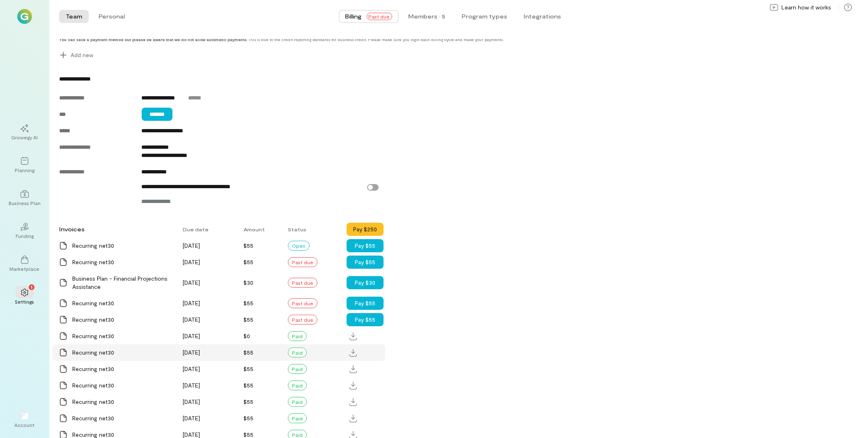
scroll to position [352, 0]
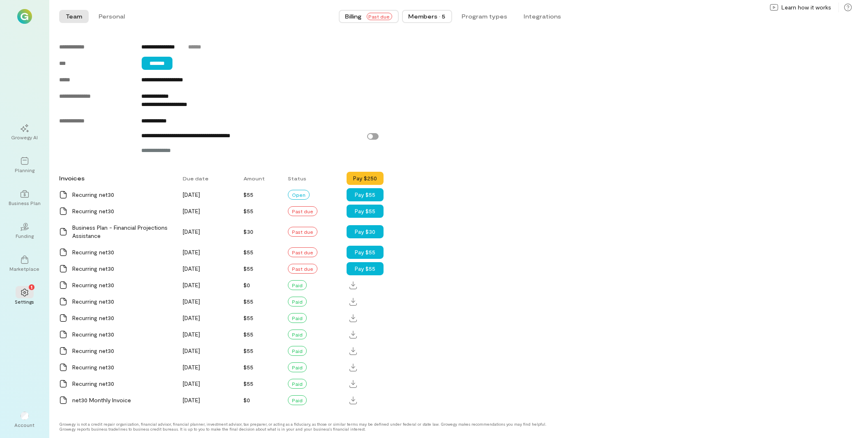
click at [436, 20] on div "Members · 5" at bounding box center [427, 16] width 37 height 8
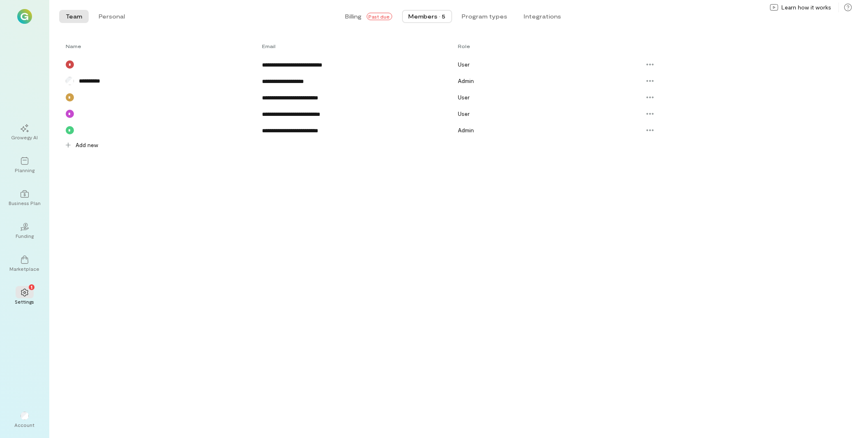
scroll to position [0, 0]
click at [92, 147] on span "Add new" at bounding box center [87, 145] width 23 height 8
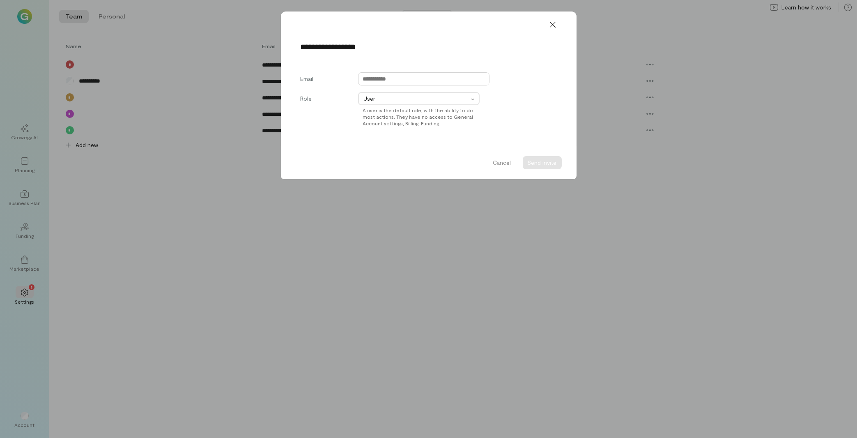
click at [420, 83] on input "text" at bounding box center [423, 78] width 131 height 13
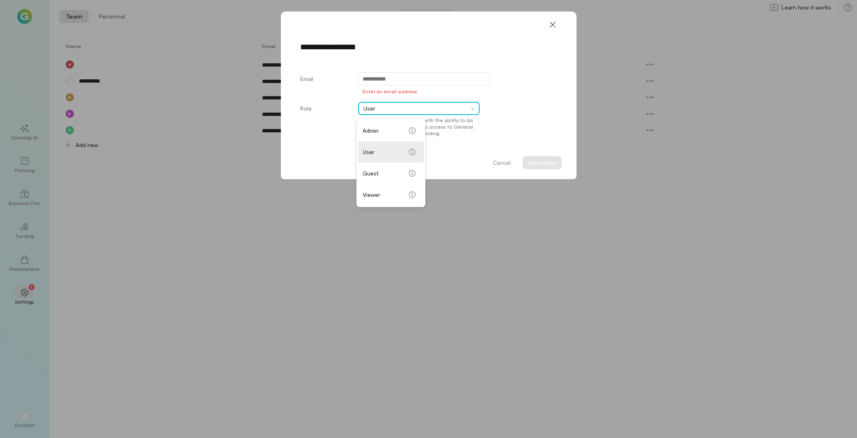
click at [476, 99] on div "Email Enter an email address Role option focused, 1 of 4. 4 results available. …" at bounding box center [429, 107] width 256 height 71
click at [559, 21] on div at bounding box center [553, 24] width 18 height 13
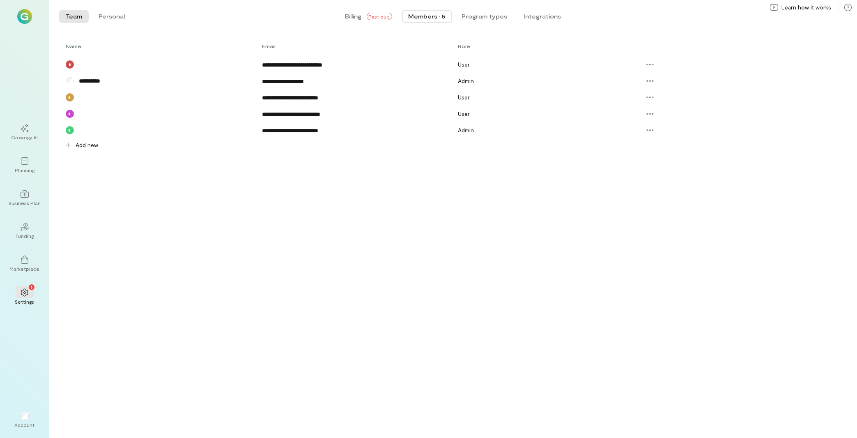
click at [493, 9] on div "Billing Past due Members · 5 Program types Integrations" at bounding box center [453, 16] width 637 height 16
click at [494, 14] on button "Program types" at bounding box center [484, 16] width 59 height 13
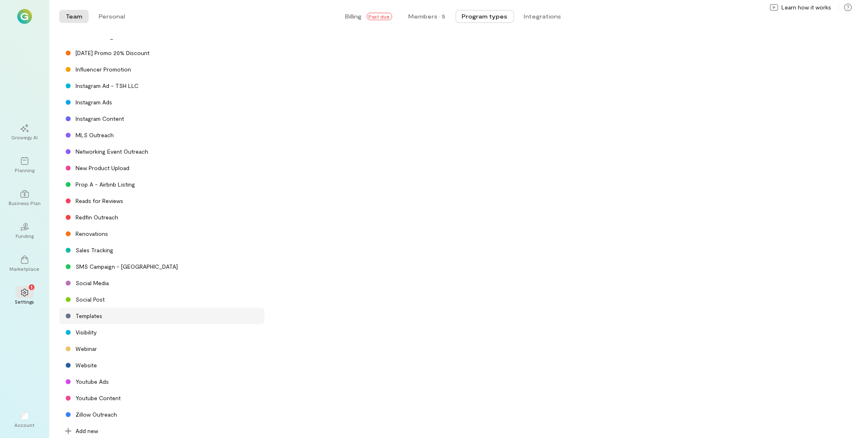
scroll to position [276, 0]
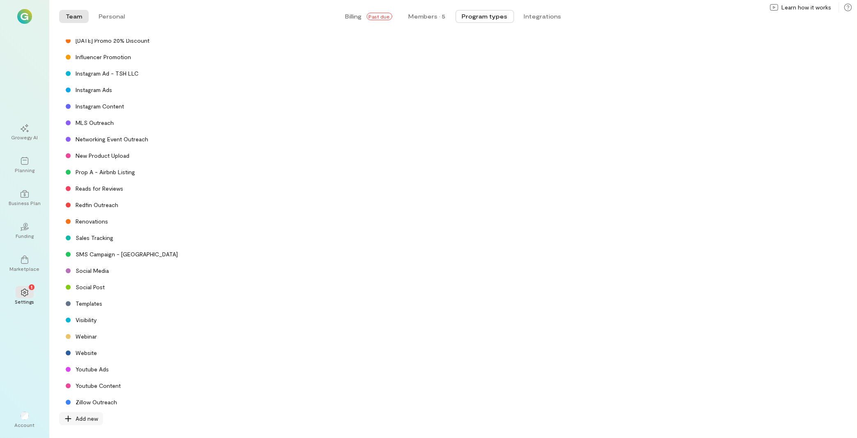
click at [81, 418] on span "Add new" at bounding box center [87, 418] width 23 height 8
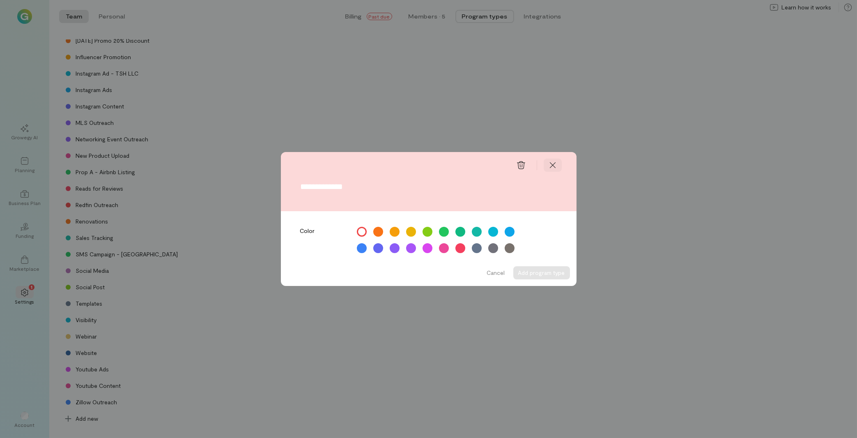
click at [555, 161] on icon at bounding box center [553, 165] width 8 height 8
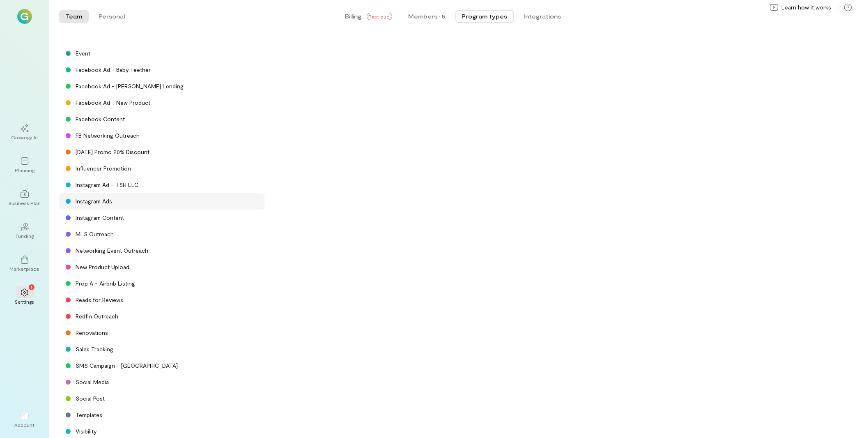
scroll to position [144, 0]
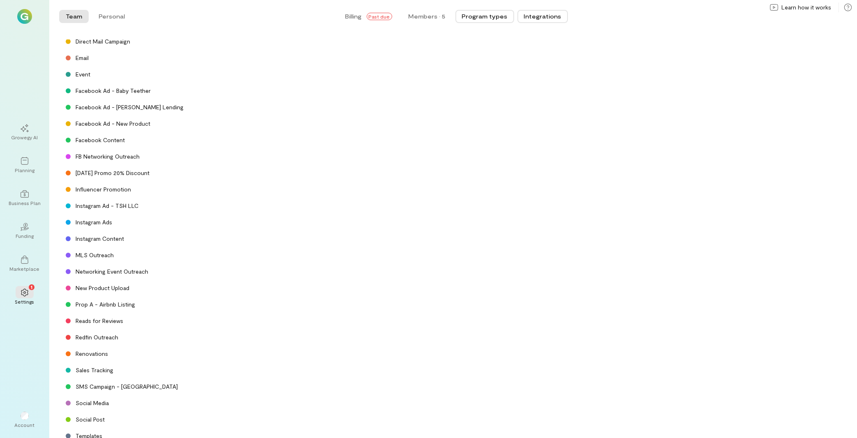
click at [543, 23] on button "Integrations" at bounding box center [542, 16] width 51 height 13
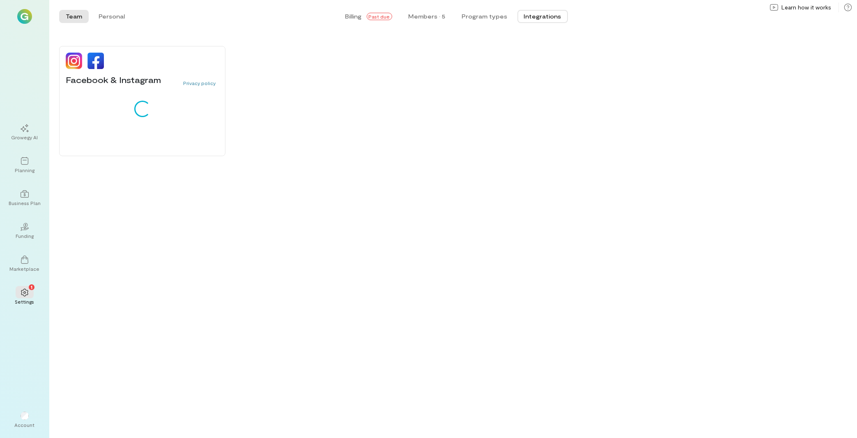
scroll to position [0, 0]
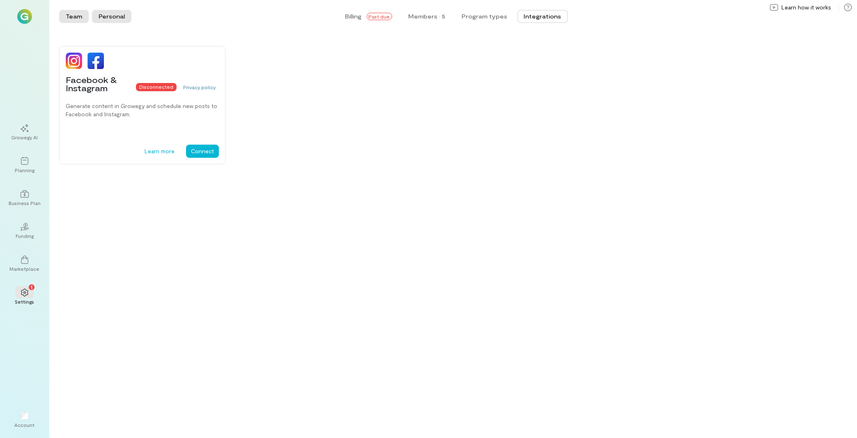
click at [117, 17] on button "Personal" at bounding box center [111, 16] width 39 height 13
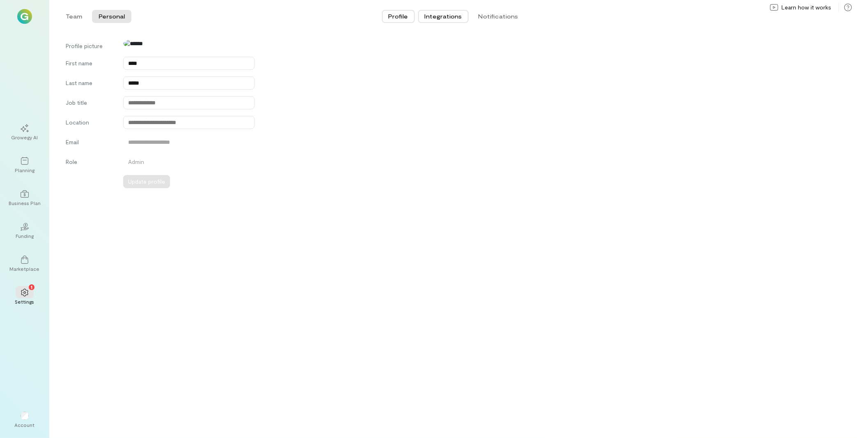
click at [445, 20] on button "Integrations" at bounding box center [443, 16] width 51 height 13
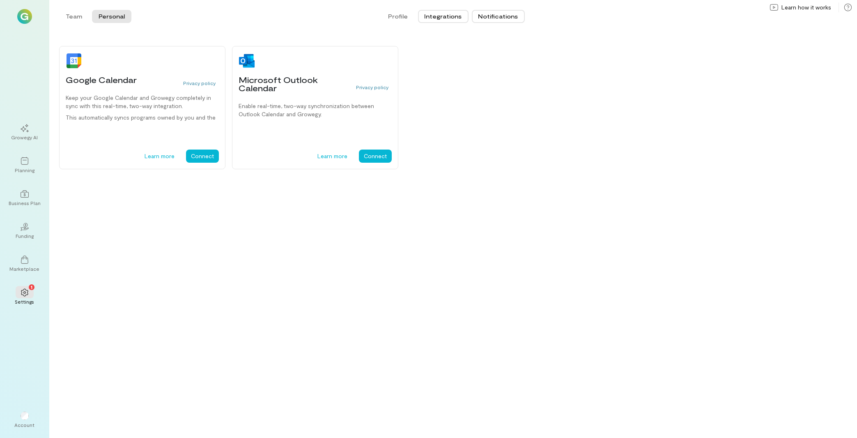
click at [491, 15] on button "Notifications" at bounding box center [498, 16] width 53 height 13
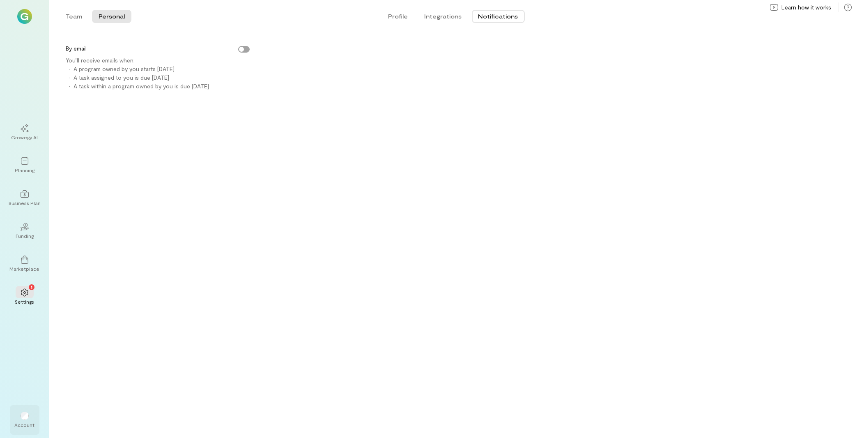
click at [37, 414] on div "Account" at bounding box center [25, 420] width 30 height 30
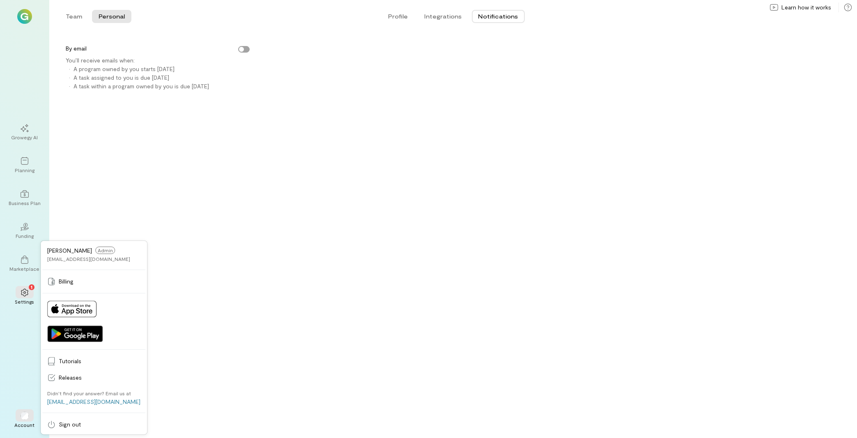
click at [154, 230] on div "By email You’ll receive emails when: · A program owned by you starts [DATE] · A…" at bounding box center [453, 238] width 808 height 398
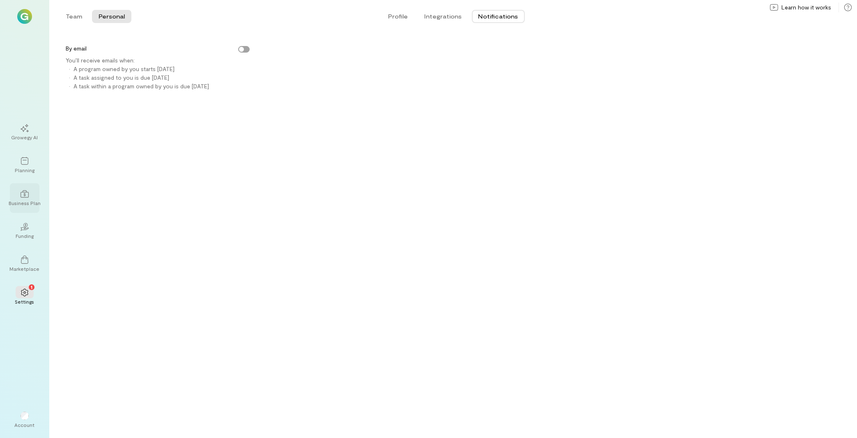
click at [37, 197] on div "Business Plan" at bounding box center [25, 198] width 30 height 30
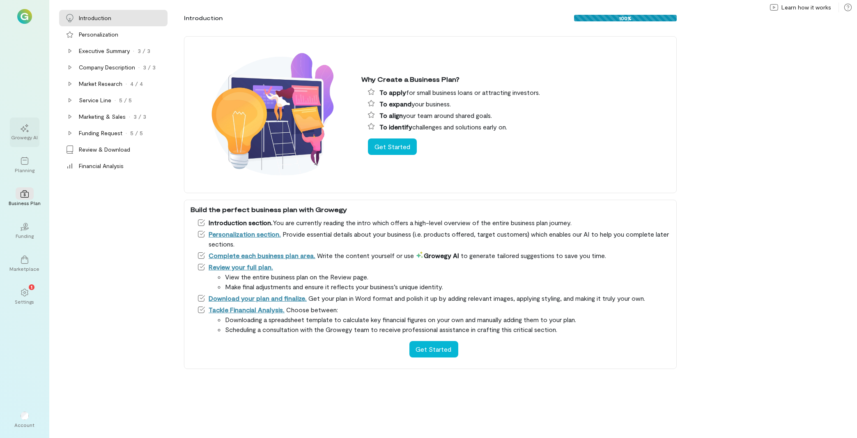
click at [21, 124] on div at bounding box center [25, 128] width 18 height 12
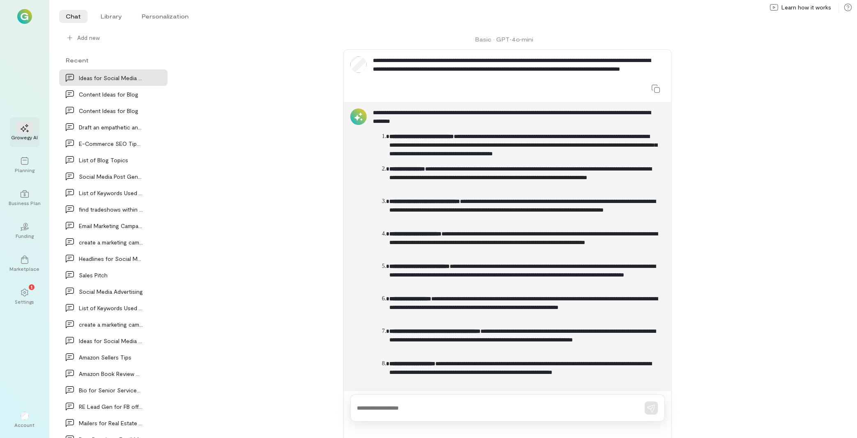
scroll to position [485, 0]
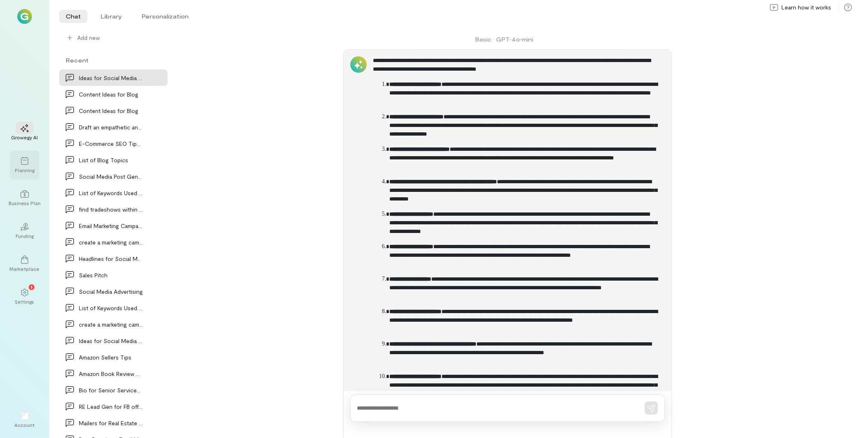
click at [21, 177] on div "Planning" at bounding box center [25, 165] width 30 height 30
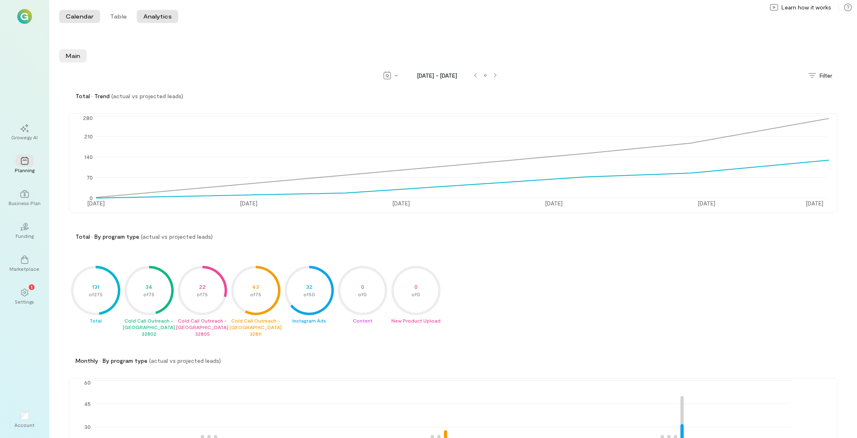
click at [80, 15] on button "Calendar" at bounding box center [79, 16] width 41 height 13
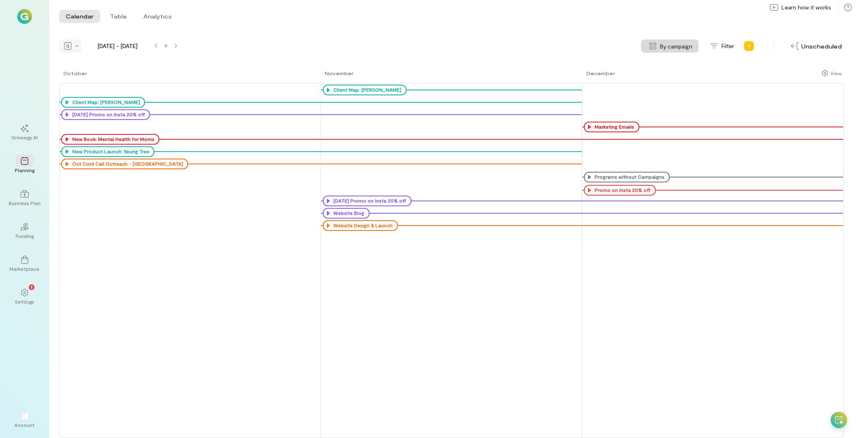
click at [74, 46] on div at bounding box center [70, 45] width 22 height 13
click at [98, 78] on span "Month" at bounding box center [97, 75] width 37 height 8
